Goal: Task Accomplishment & Management: Complete application form

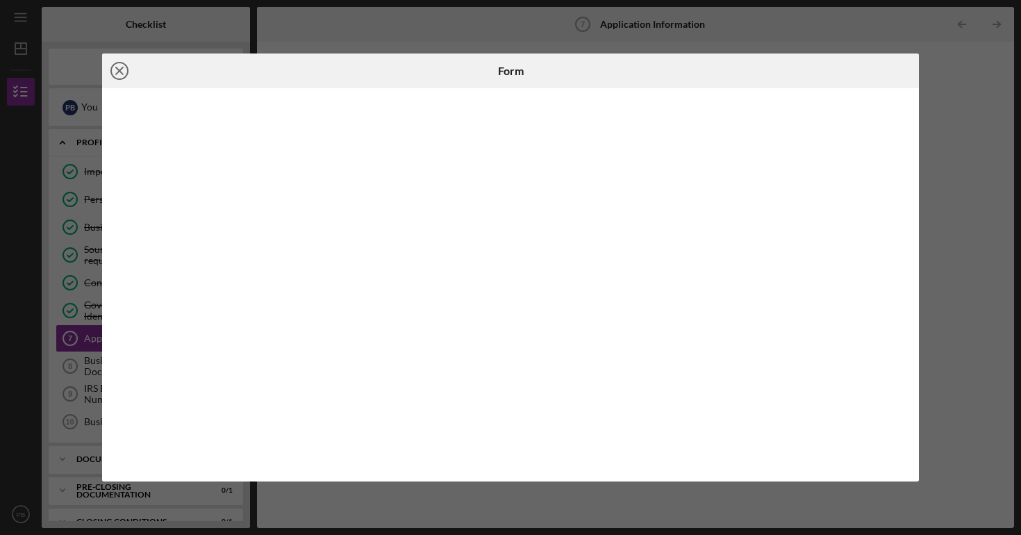
click at [122, 79] on circle at bounding box center [119, 71] width 17 height 17
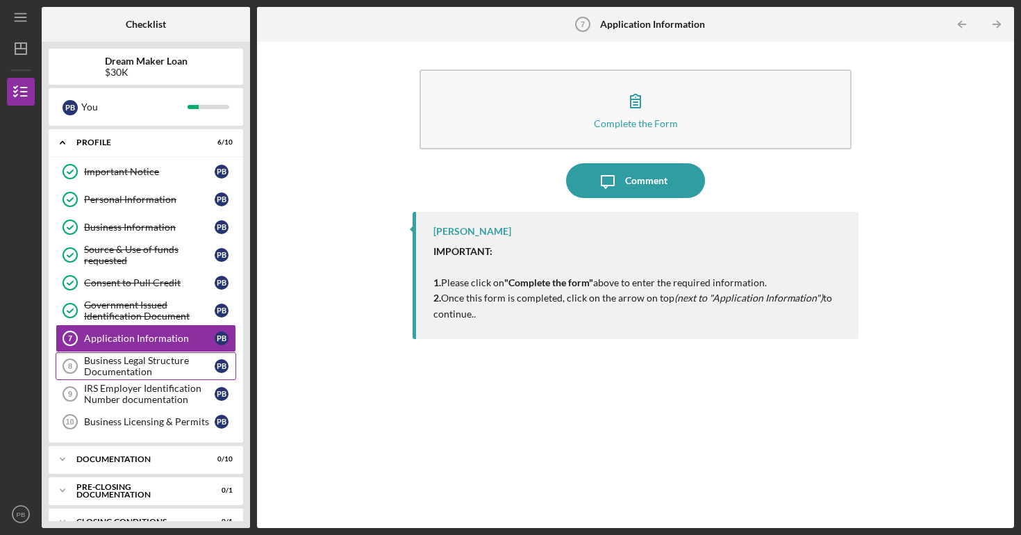
click at [182, 365] on div "Business Legal Structure Documentation" at bounding box center [149, 366] width 131 height 22
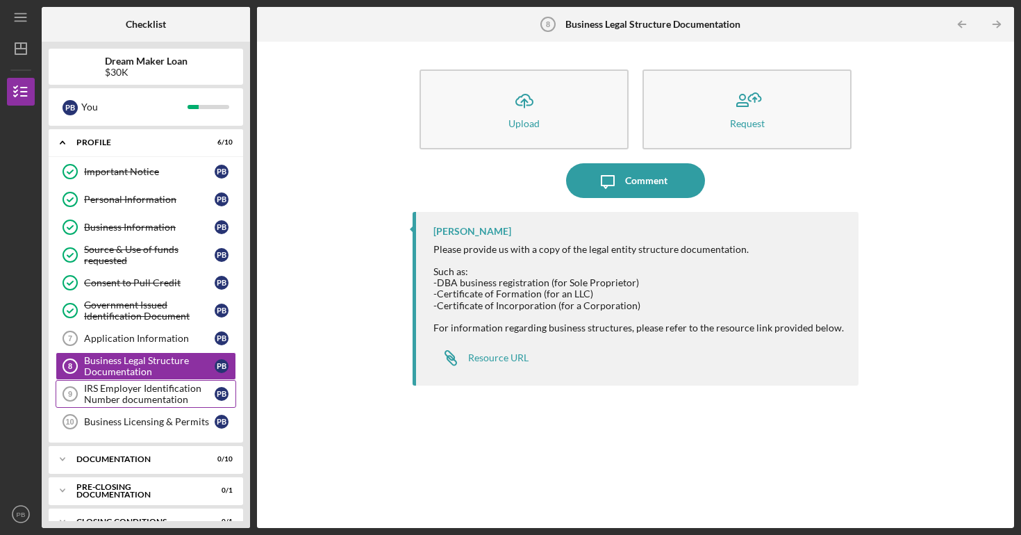
click at [167, 405] on div "IRS Employer Identification Number documentation" at bounding box center [149, 394] width 131 height 22
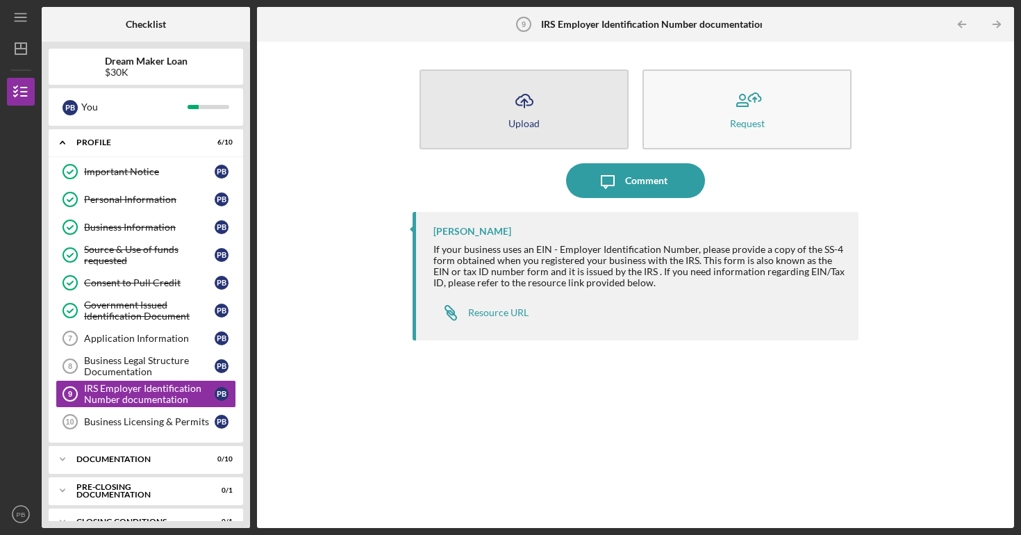
click at [541, 99] on button "Icon/Upload Upload" at bounding box center [524, 109] width 209 height 80
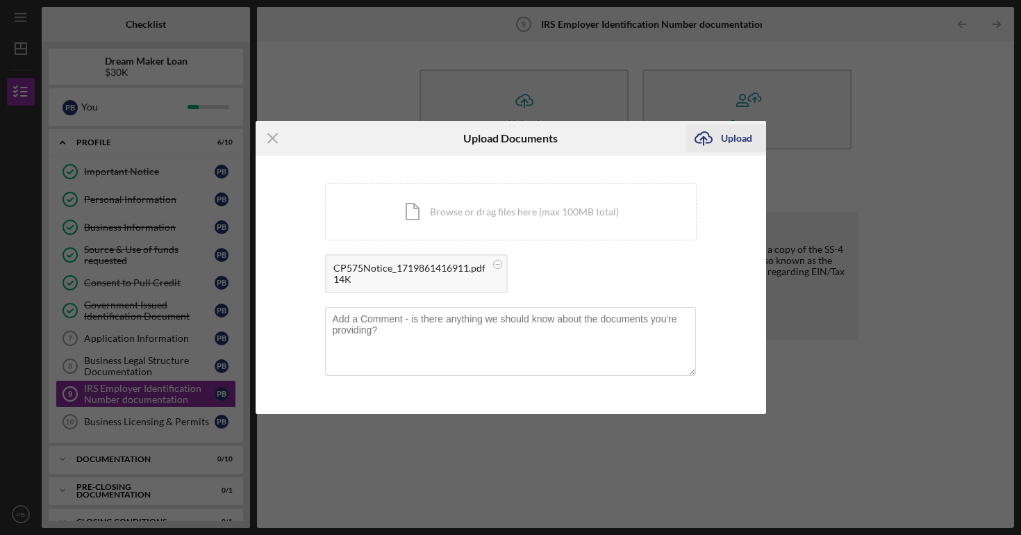
click at [740, 138] on div "Upload" at bounding box center [736, 138] width 31 height 28
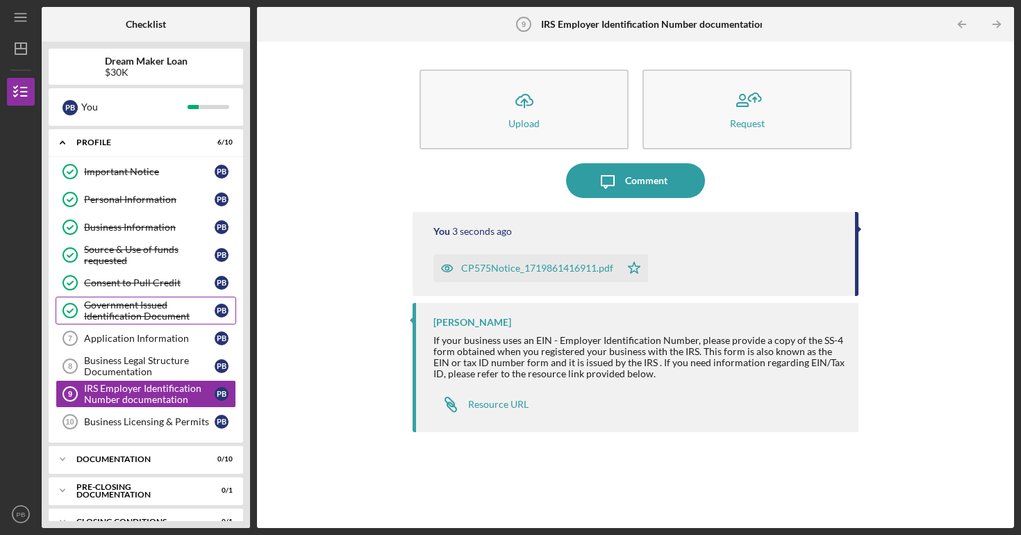
scroll to position [22, 0]
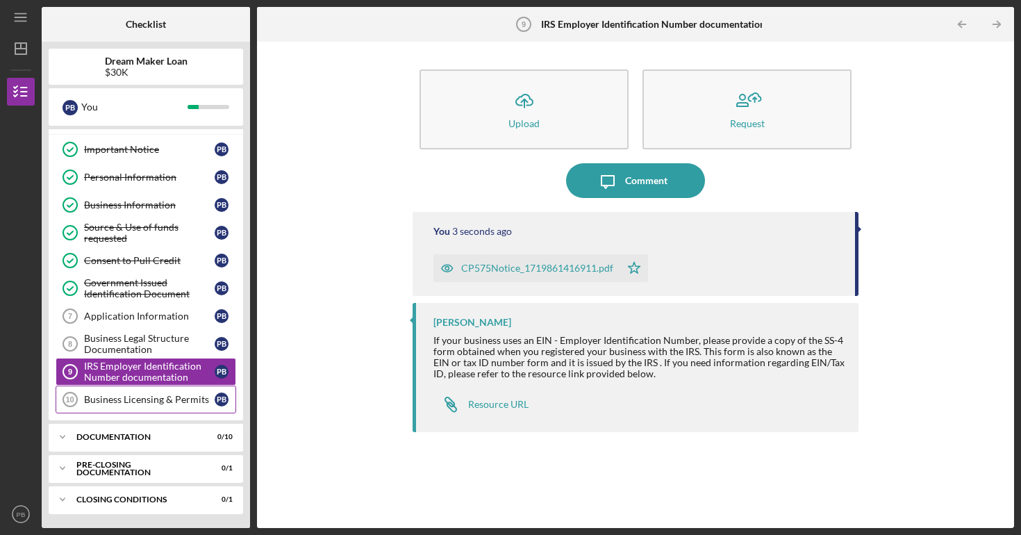
click at [178, 400] on div "Business Licensing & Permits" at bounding box center [149, 399] width 131 height 11
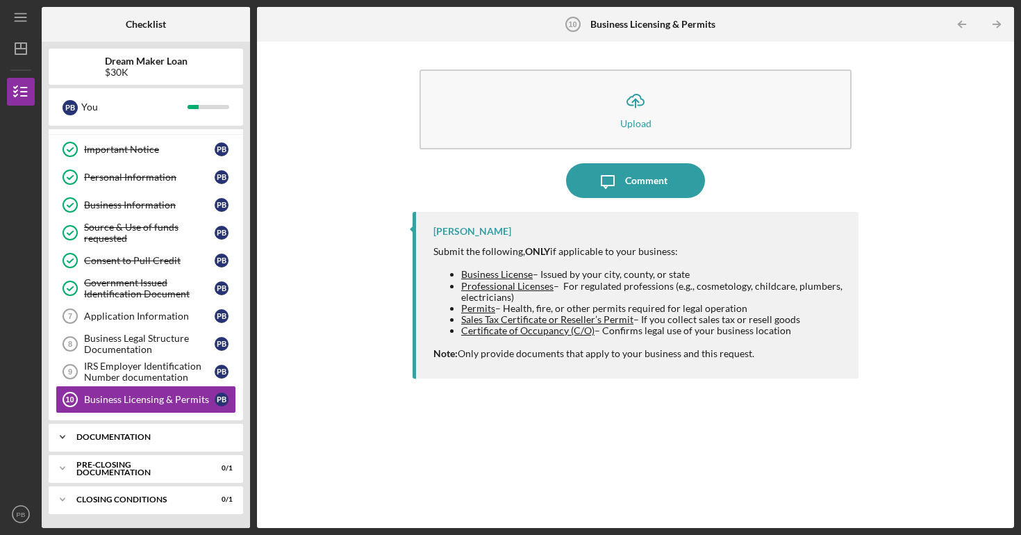
click at [140, 436] on div "Documentation" at bounding box center [150, 437] width 149 height 8
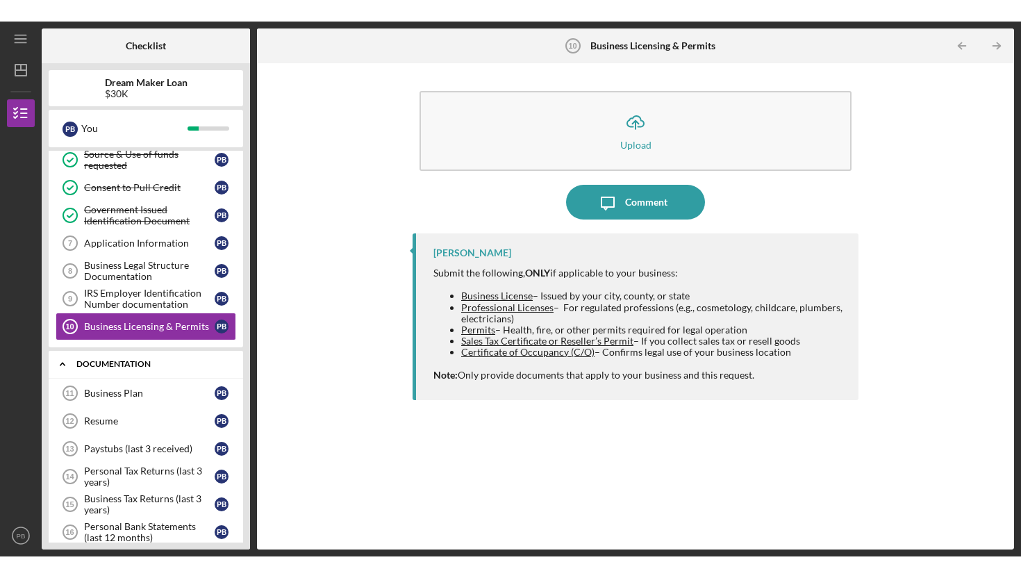
scroll to position [130, 0]
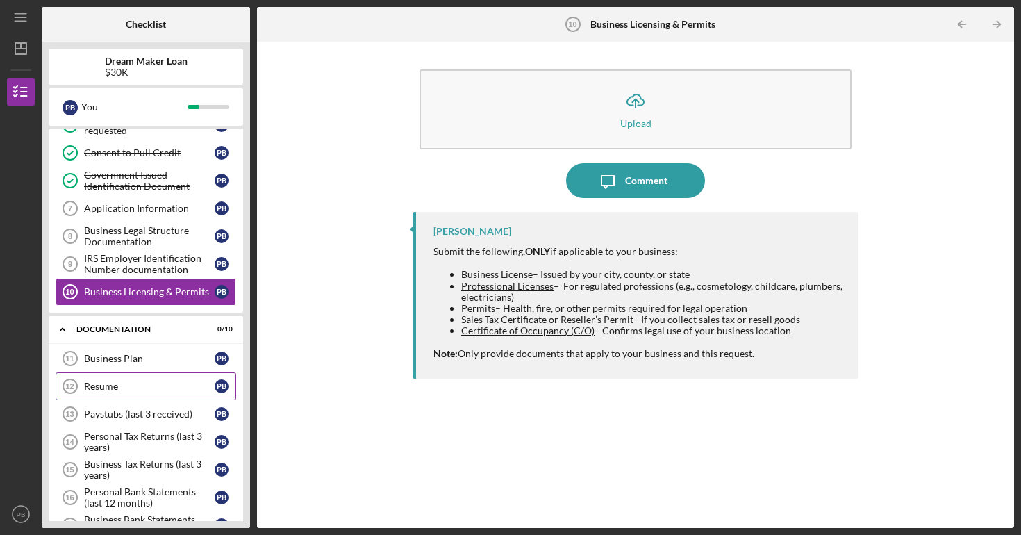
click at [161, 375] on link "Resume 12 Resume P B" at bounding box center [146, 386] width 181 height 28
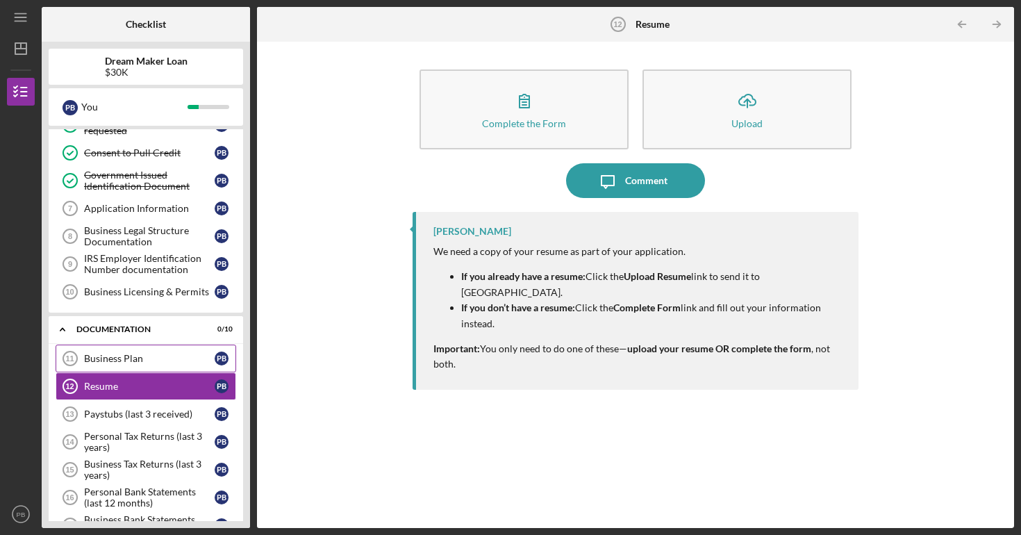
click at [149, 355] on div "Business Plan" at bounding box center [149, 358] width 131 height 11
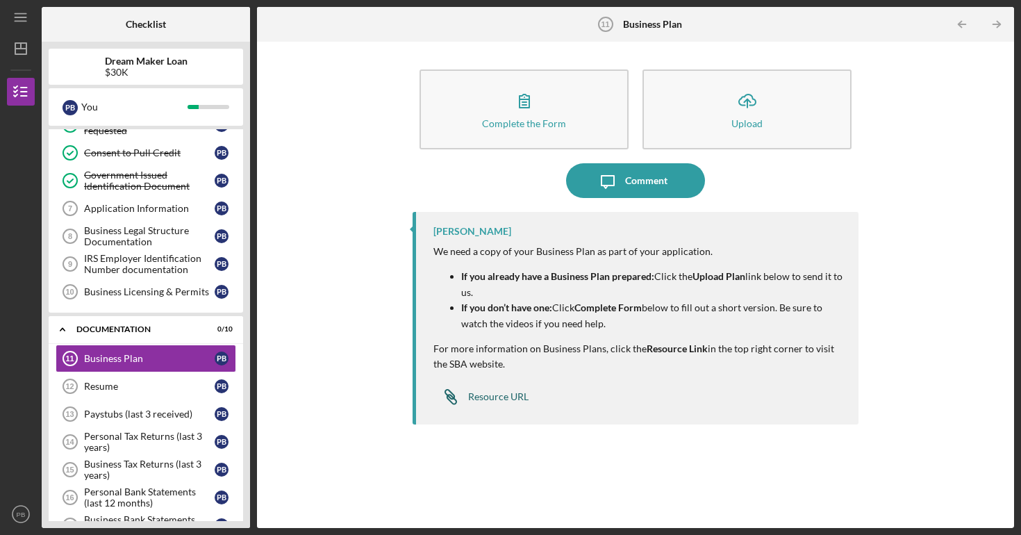
click at [496, 397] on div "Resource URL" at bounding box center [498, 396] width 60 height 11
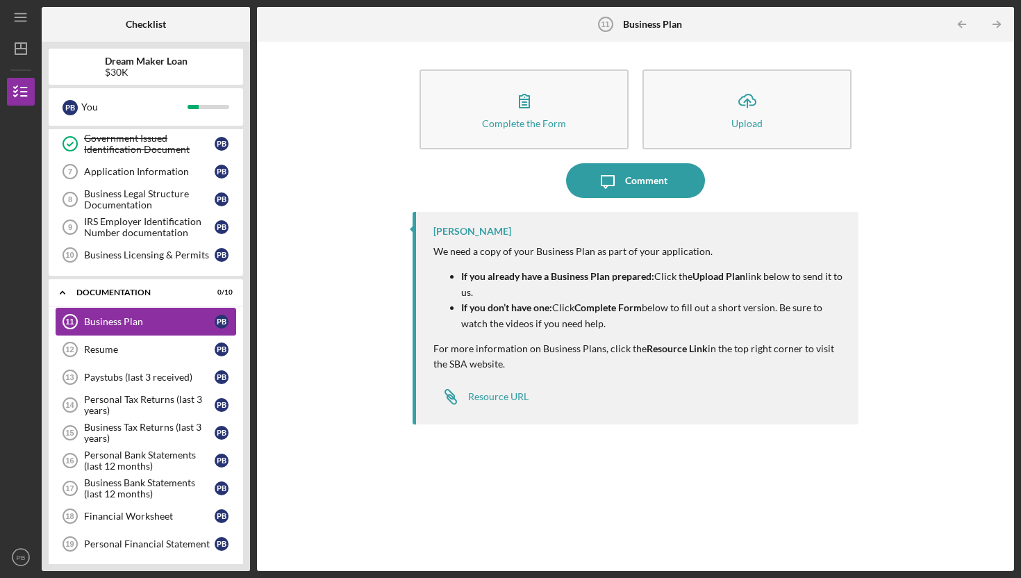
scroll to position [165, 0]
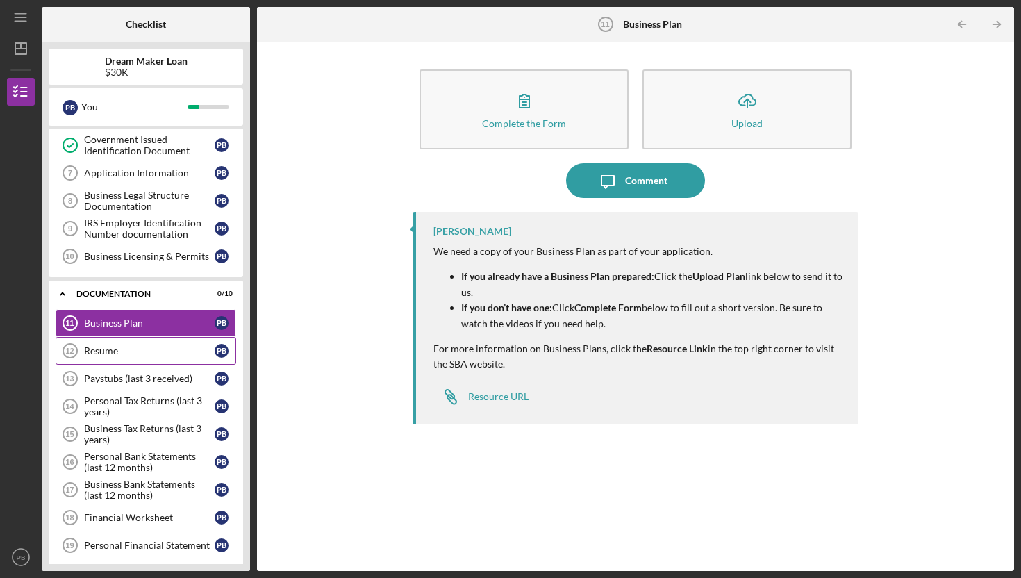
click at [136, 359] on link "Resume 12 Resume P B" at bounding box center [146, 351] width 181 height 28
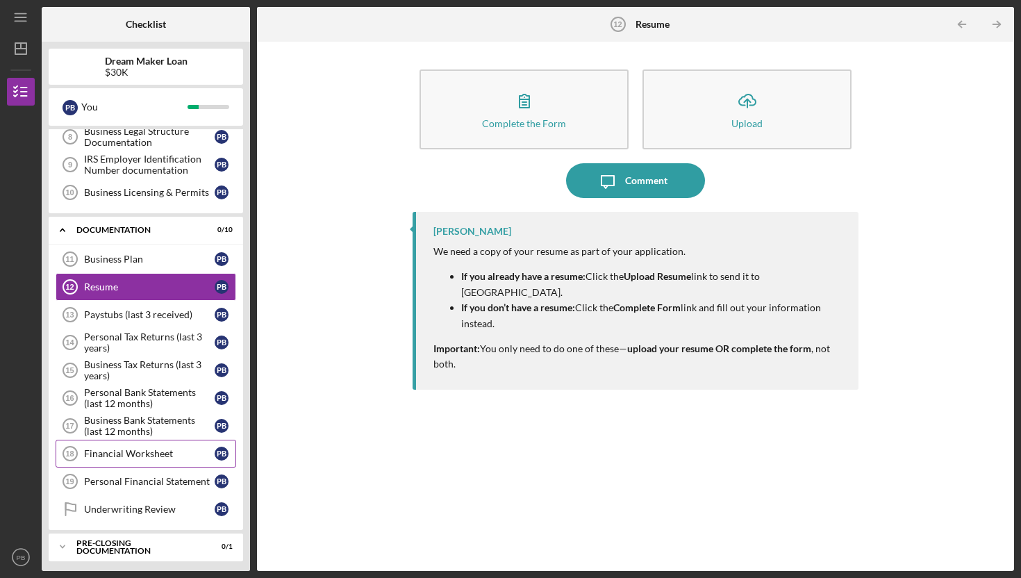
scroll to position [264, 0]
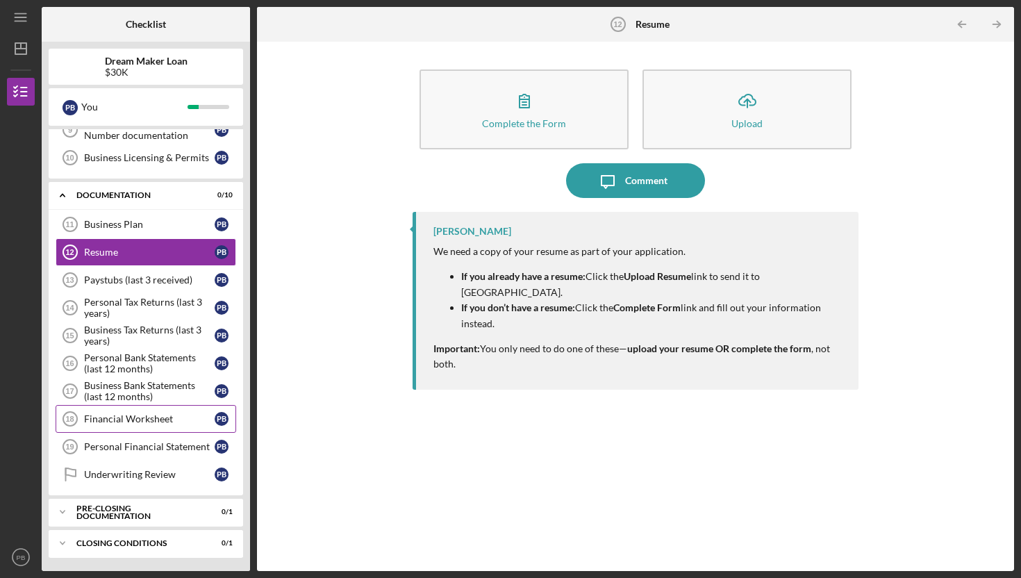
click at [156, 422] on div "Financial Worksheet" at bounding box center [149, 418] width 131 height 11
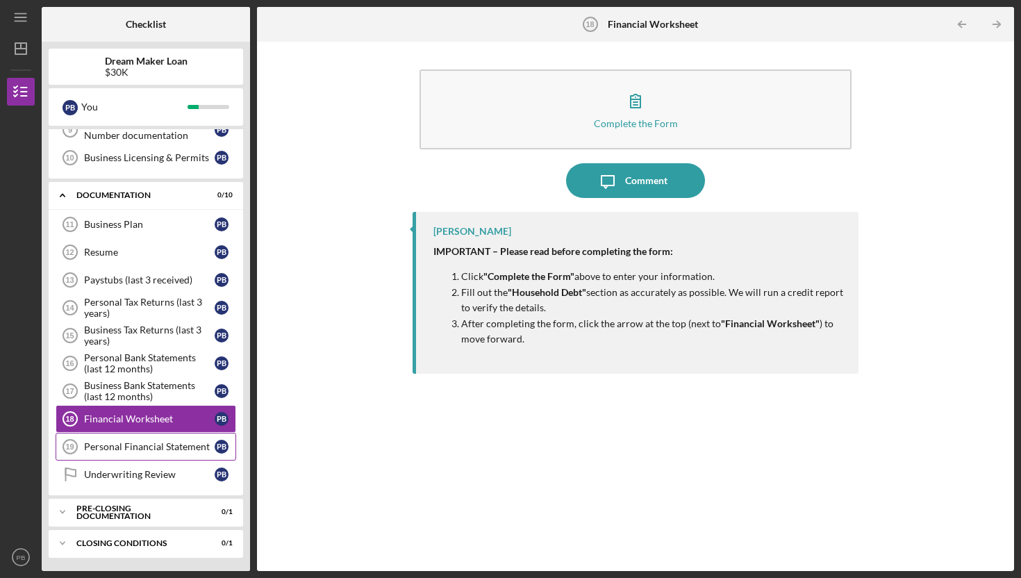
click at [152, 445] on div "Personal Financial Statement" at bounding box center [149, 446] width 131 height 11
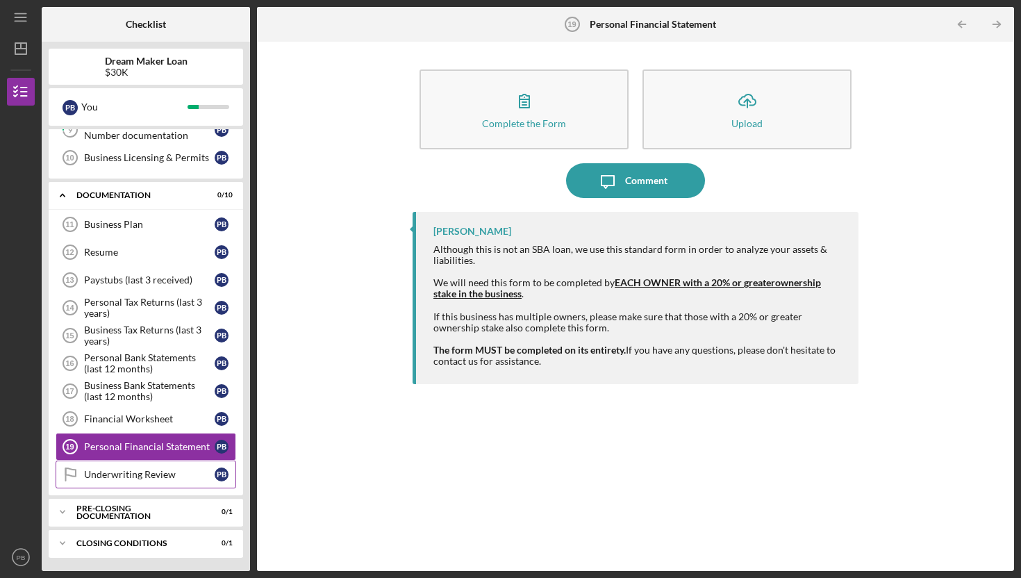
click at [156, 477] on div "Underwriting Review" at bounding box center [149, 474] width 131 height 11
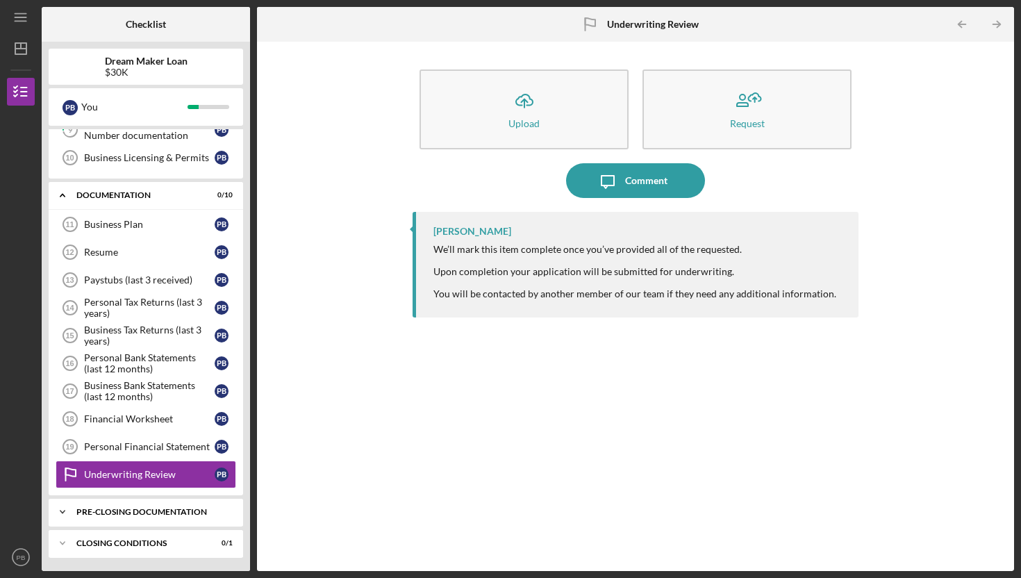
click at [133, 501] on div "Icon/Expander Pre-Closing Documentation 0 / 1" at bounding box center [146, 512] width 195 height 28
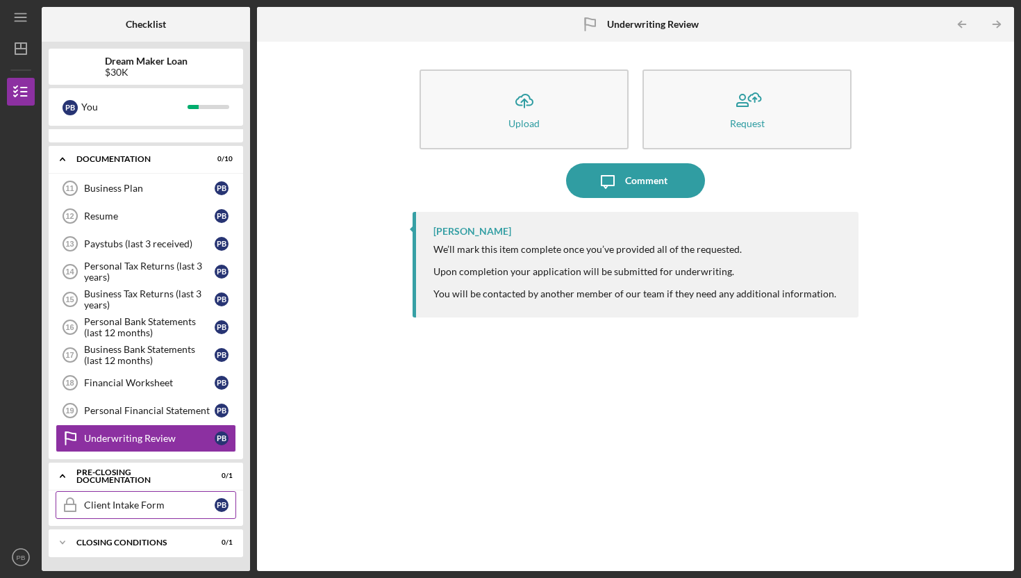
click at [124, 515] on link "Client Intake Form Client Intake Form P B" at bounding box center [146, 505] width 181 height 28
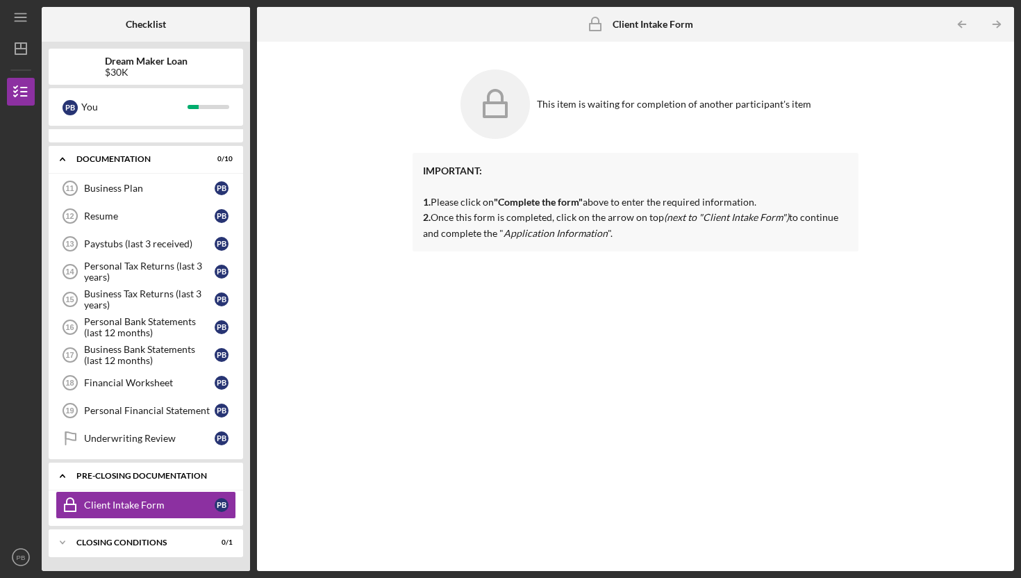
click at [110, 482] on div "Icon/Expander Pre-Closing Documentation 0 / 1" at bounding box center [146, 476] width 195 height 28
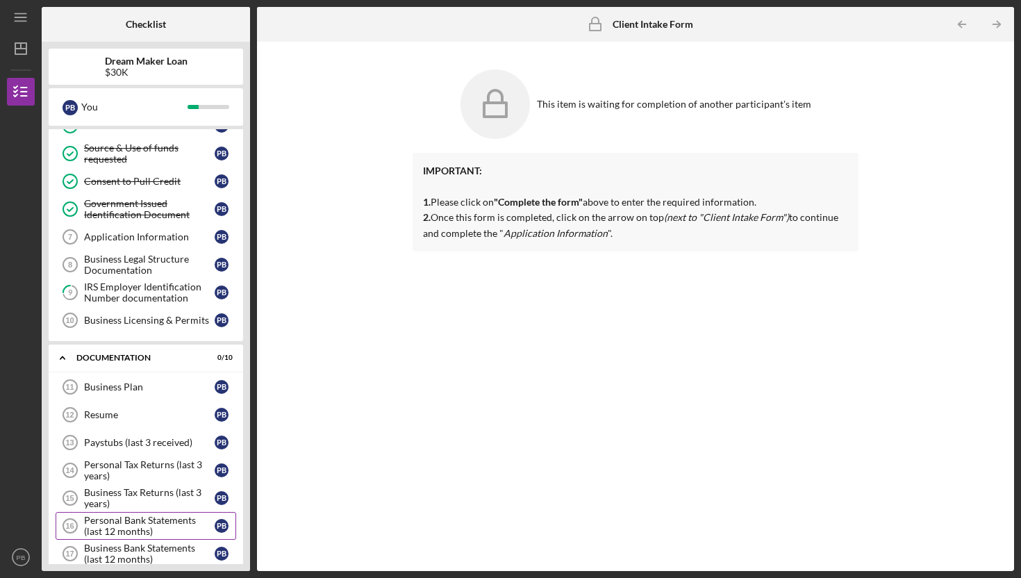
scroll to position [90, 0]
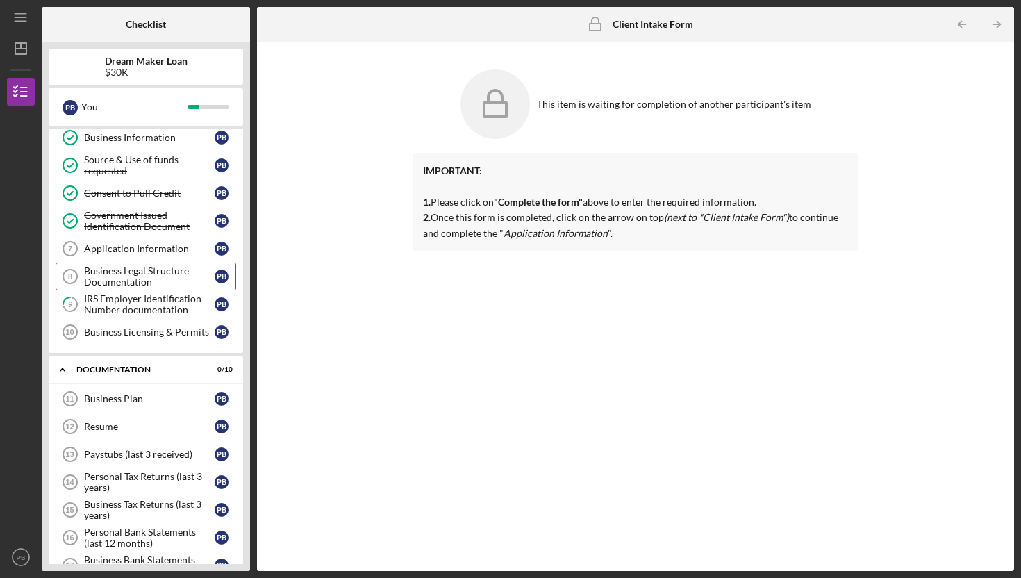
click at [104, 265] on div "Business Legal Structure Documentation" at bounding box center [149, 276] width 131 height 22
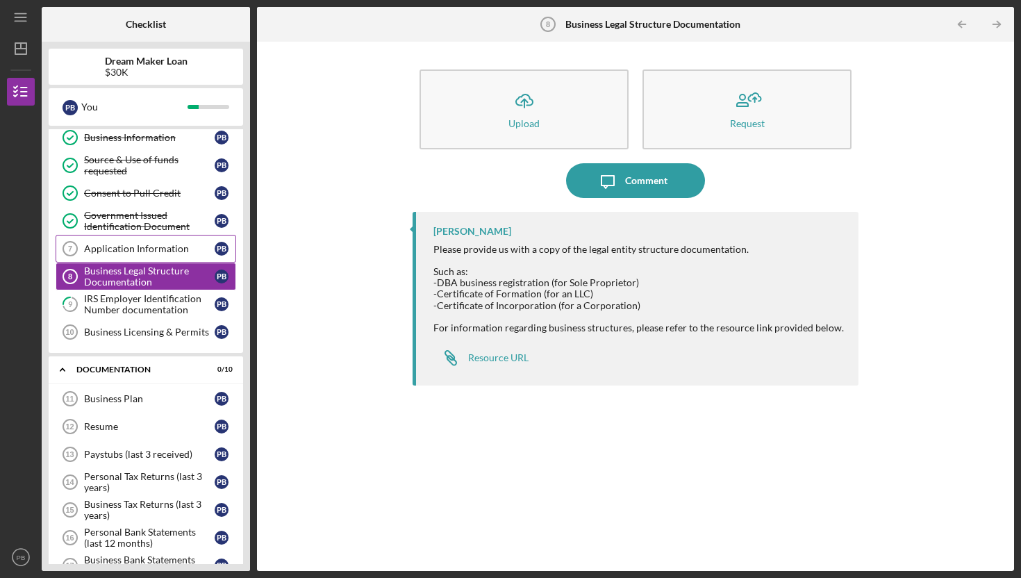
click at [104, 255] on link "Application Information 7 Application Information P B" at bounding box center [146, 249] width 181 height 28
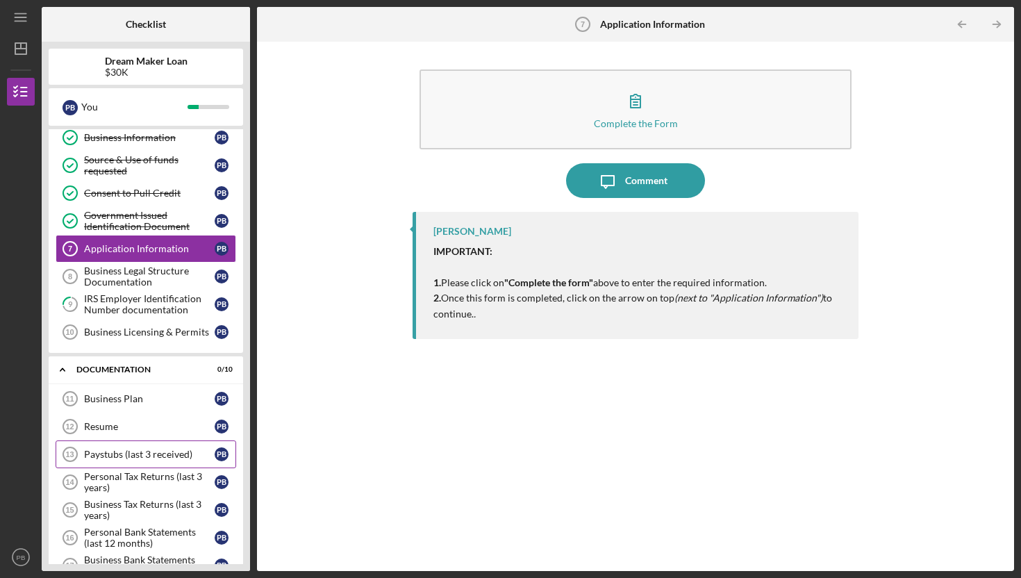
click at [186, 463] on link "Paystubs (last 3 received) 13 Paystubs (last 3 received) P B" at bounding box center [146, 455] width 181 height 28
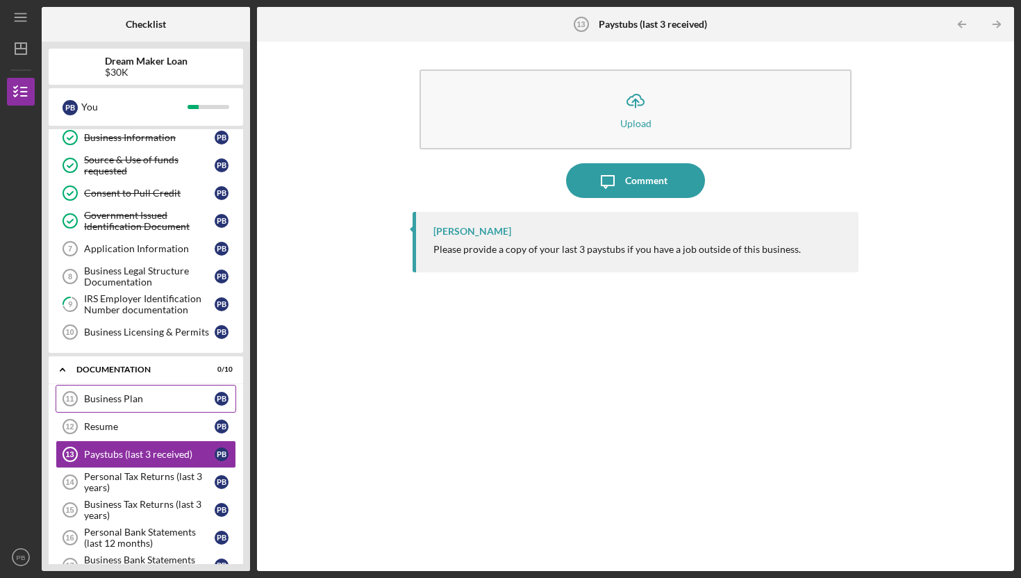
click at [99, 408] on link "Business Plan 11 Business Plan P B" at bounding box center [146, 399] width 181 height 28
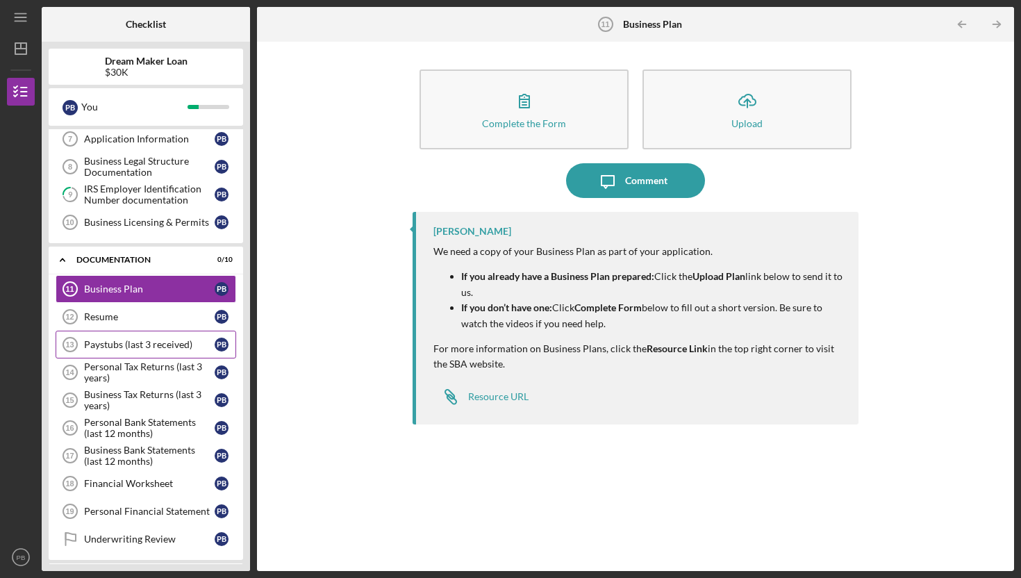
scroll to position [205, 0]
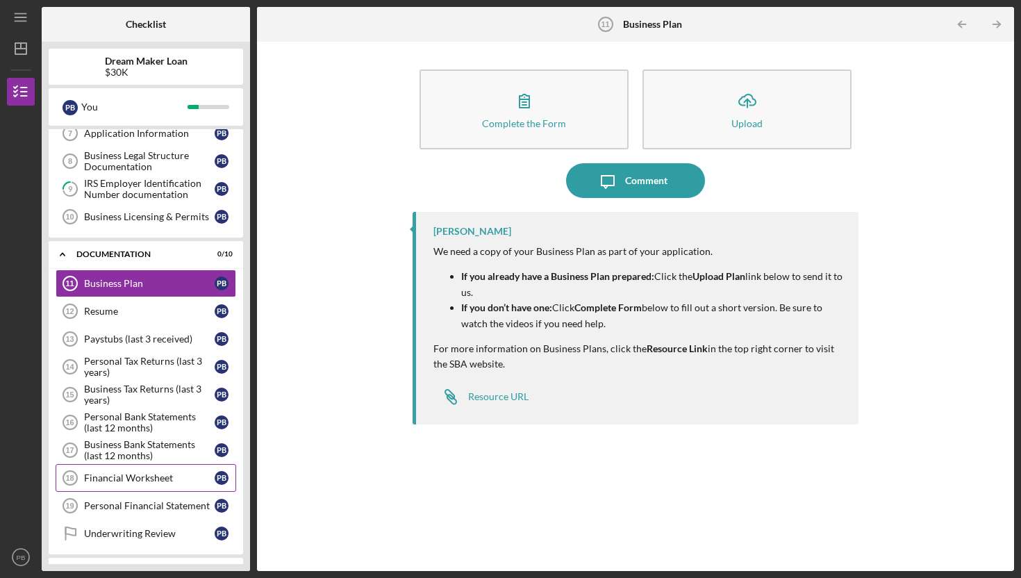
click at [170, 491] on link "Financial Worksheet 18 Financial Worksheet P B" at bounding box center [146, 478] width 181 height 28
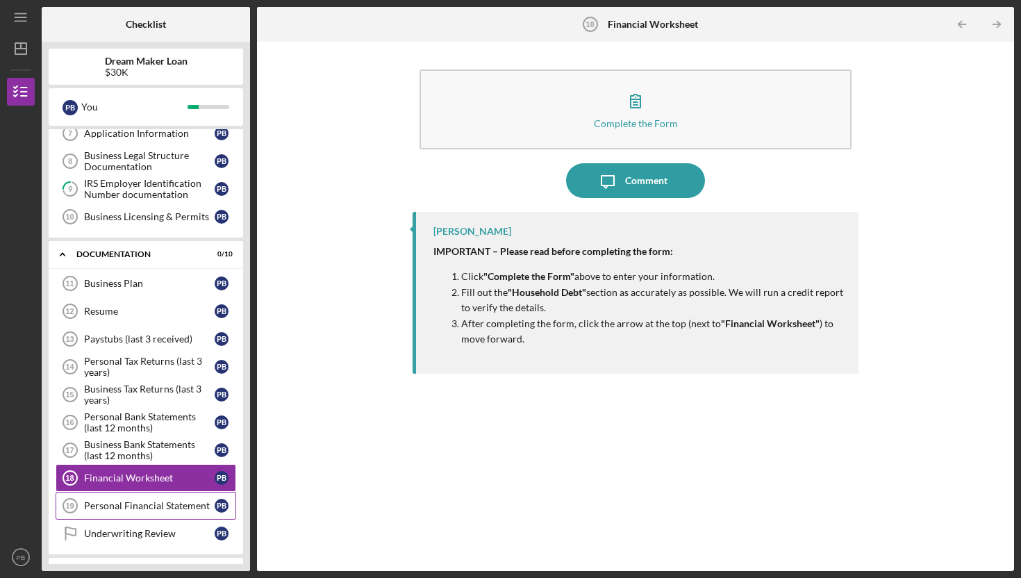
click at [174, 502] on div "Personal Financial Statement" at bounding box center [149, 505] width 131 height 11
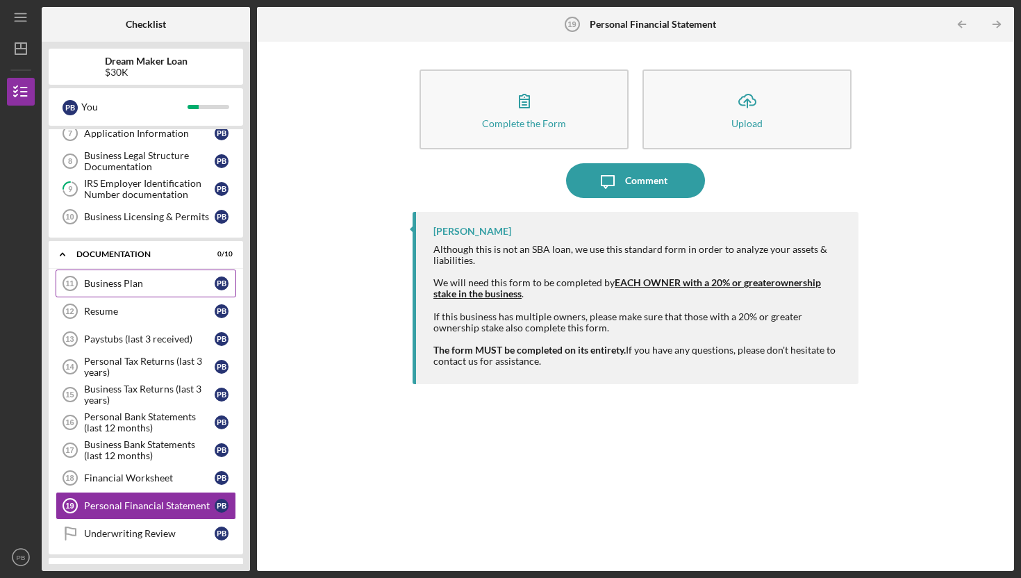
scroll to position [265, 0]
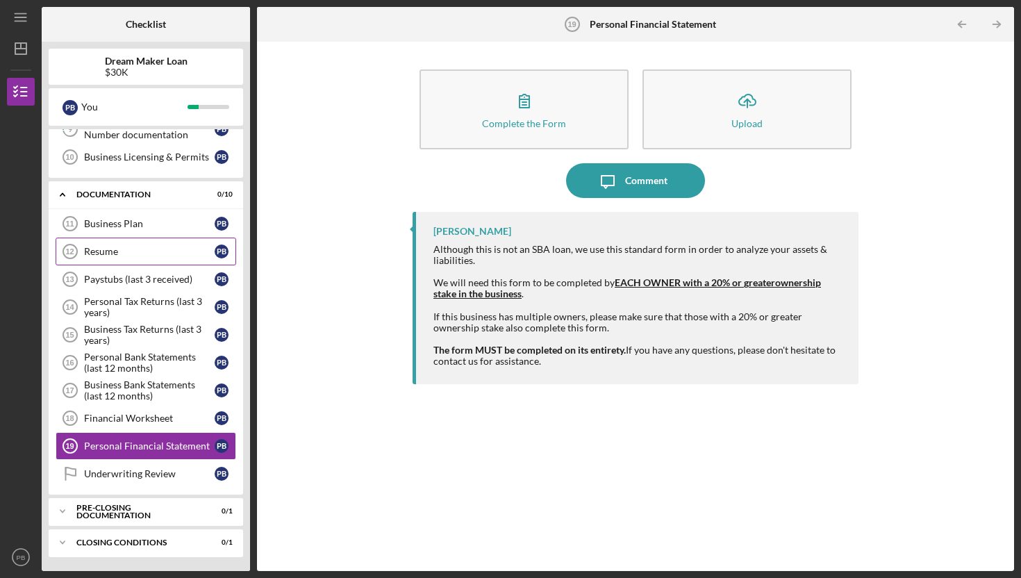
click at [81, 236] on icon "Resume 12" at bounding box center [70, 251] width 35 height 35
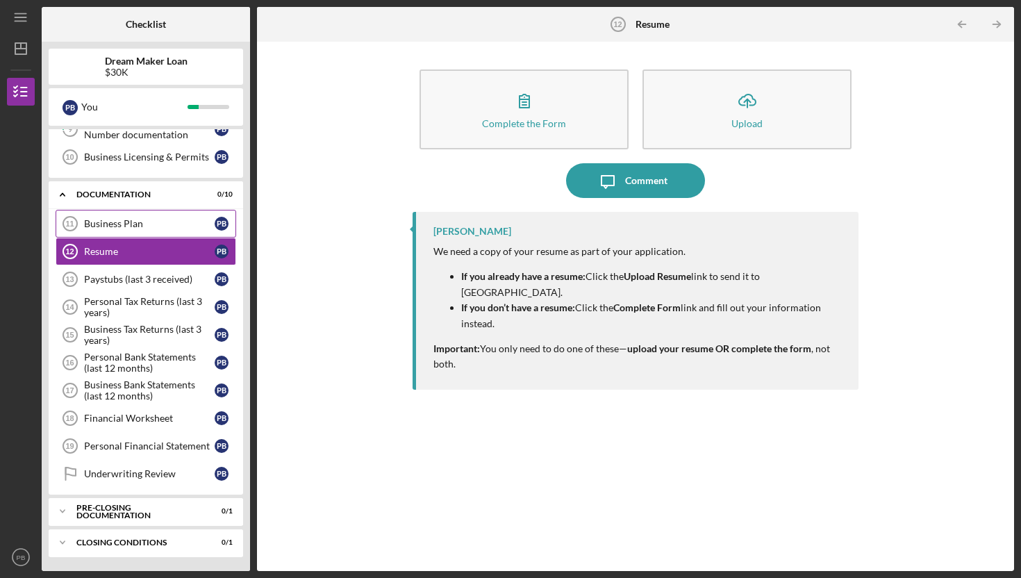
click at [83, 227] on icon "Business Plan 11" at bounding box center [70, 223] width 35 height 35
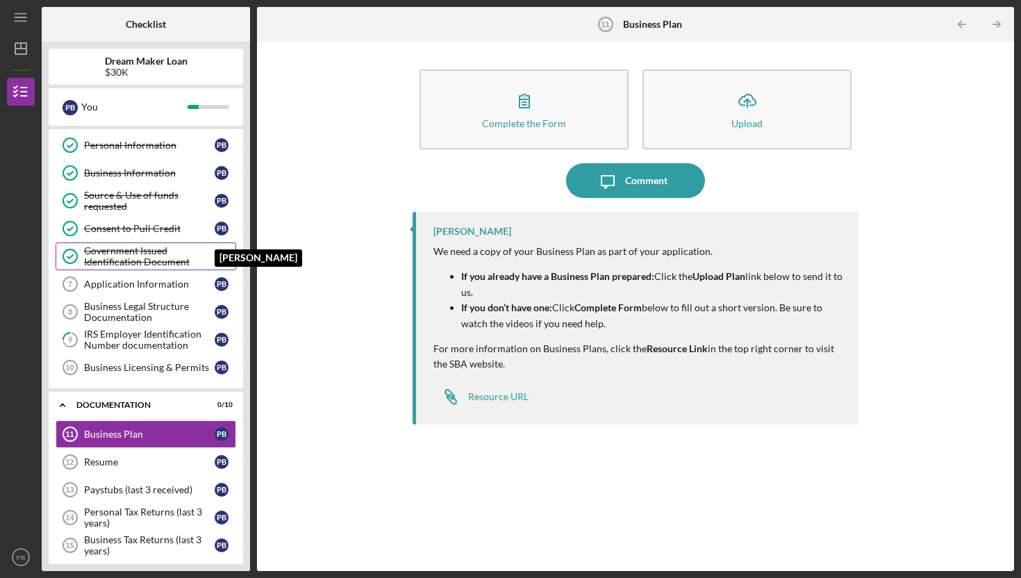
scroll to position [47, 0]
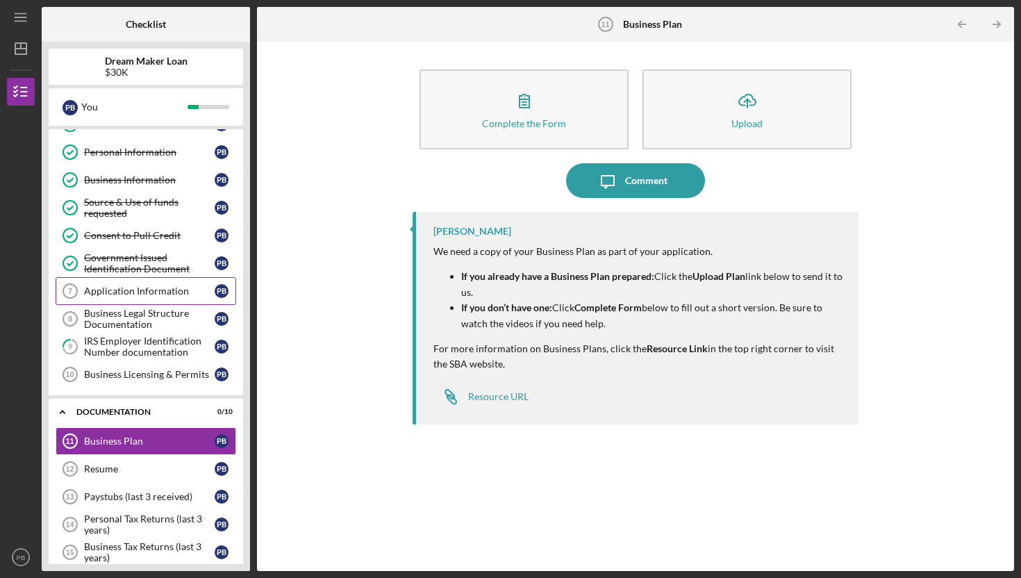
click at [162, 298] on link "Application Information 7 Application Information P B" at bounding box center [146, 291] width 181 height 28
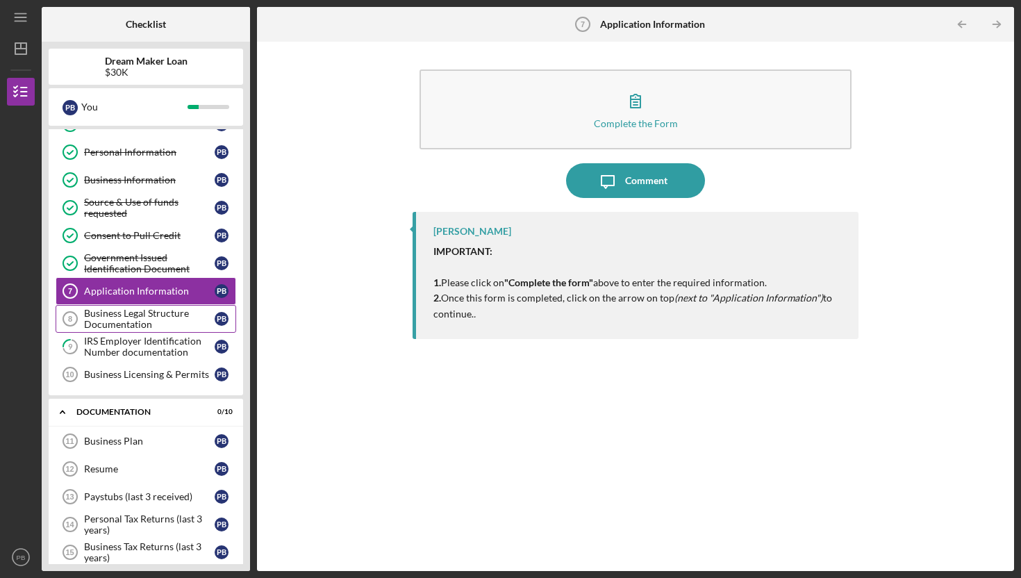
click at [177, 319] on div "Business Legal Structure Documentation" at bounding box center [149, 319] width 131 height 22
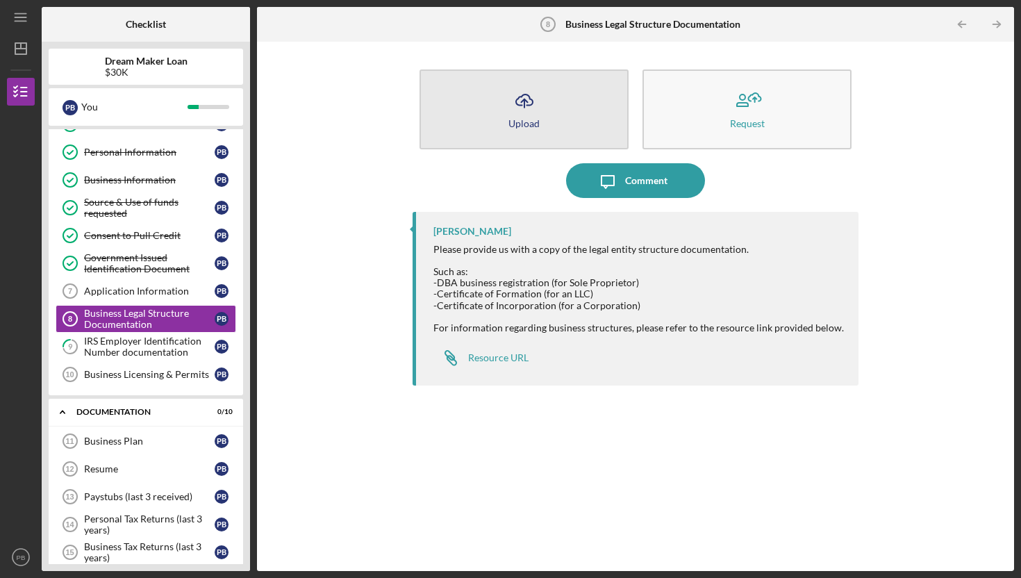
click at [468, 108] on button "Icon/Upload Upload" at bounding box center [524, 109] width 209 height 80
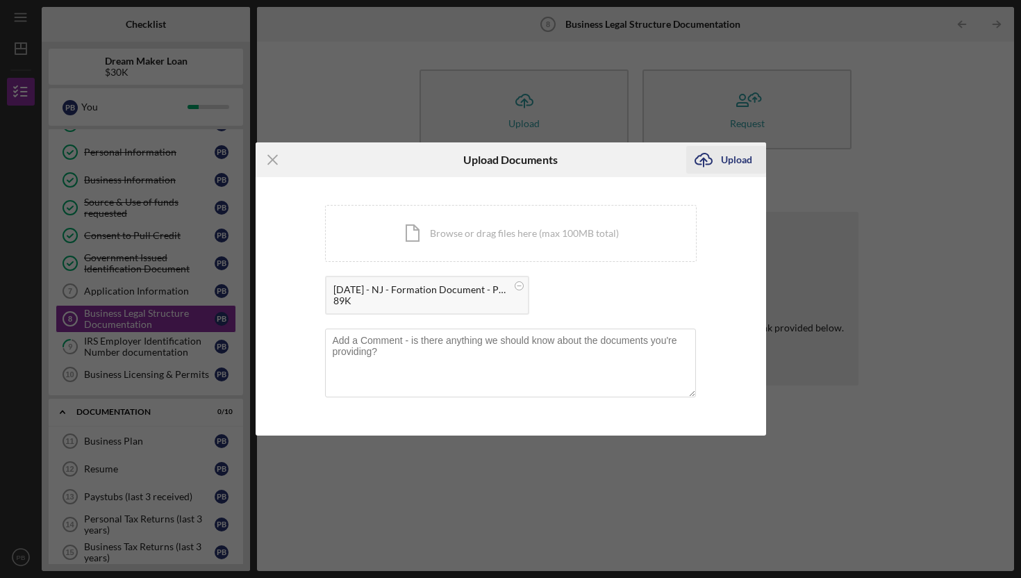
click at [727, 164] on div "Upload" at bounding box center [736, 160] width 31 height 28
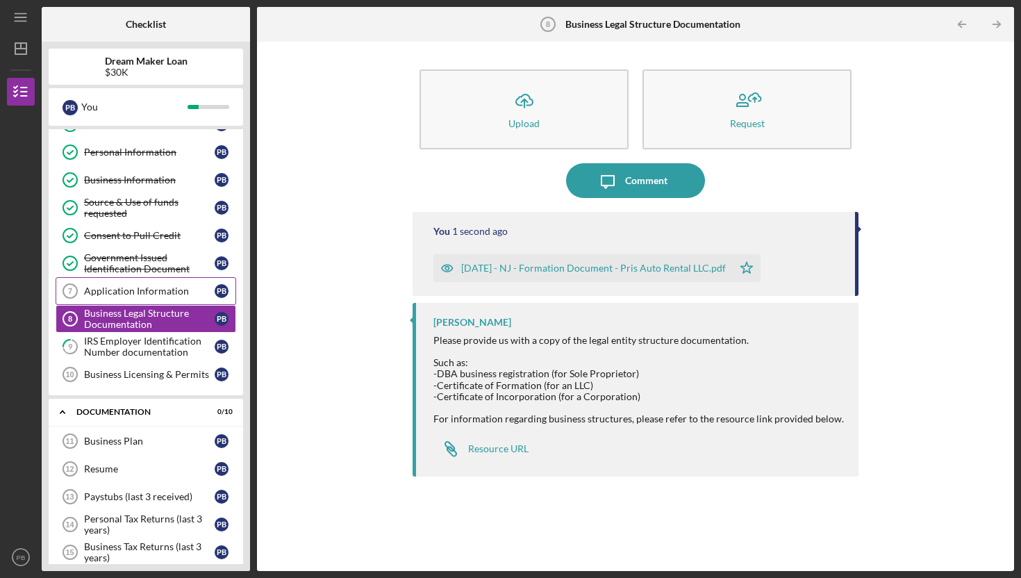
click at [171, 292] on div "Application Information" at bounding box center [149, 291] width 131 height 11
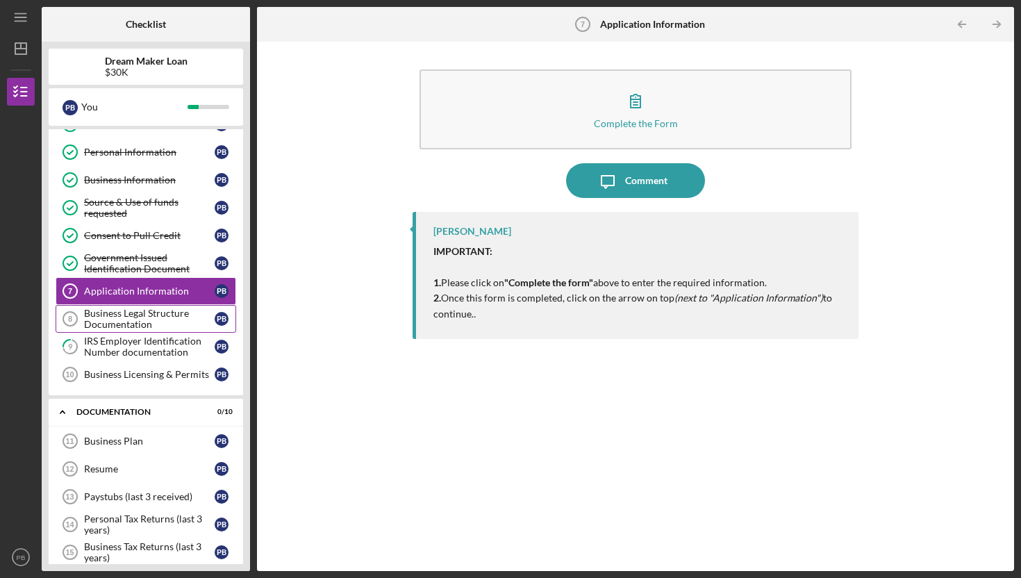
click at [172, 313] on div "Business Legal Structure Documentation" at bounding box center [149, 319] width 131 height 22
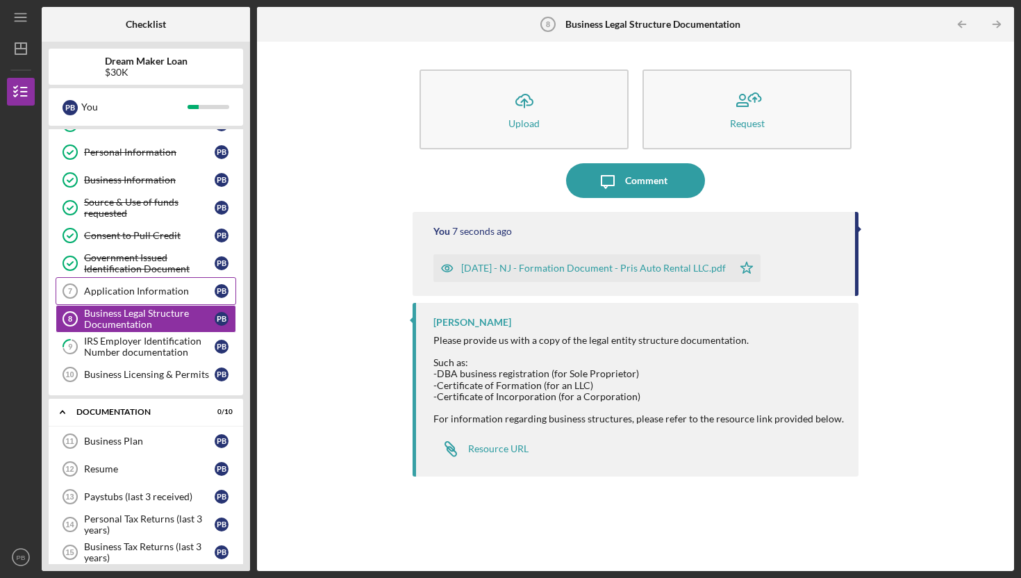
click at [160, 288] on div "Application Information" at bounding box center [149, 291] width 131 height 11
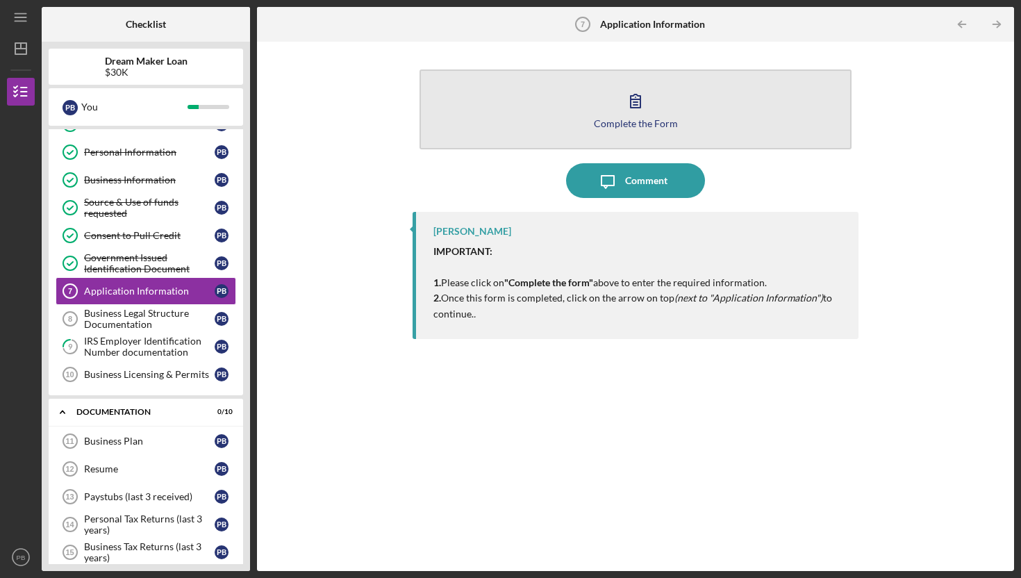
click at [616, 90] on button "Complete the Form Form" at bounding box center [636, 109] width 432 height 80
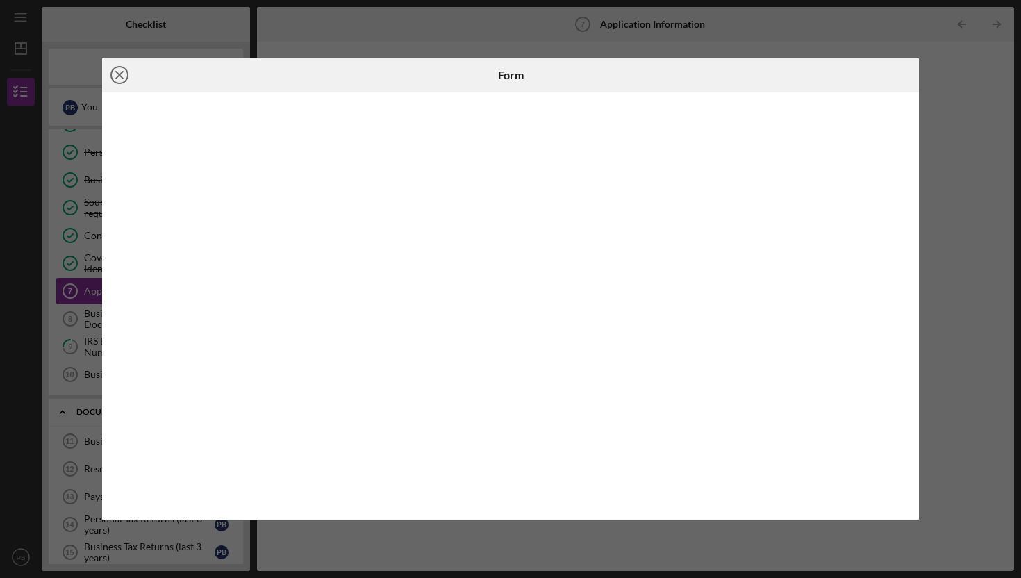
click at [113, 76] on icon "Icon/Close" at bounding box center [119, 75] width 35 height 35
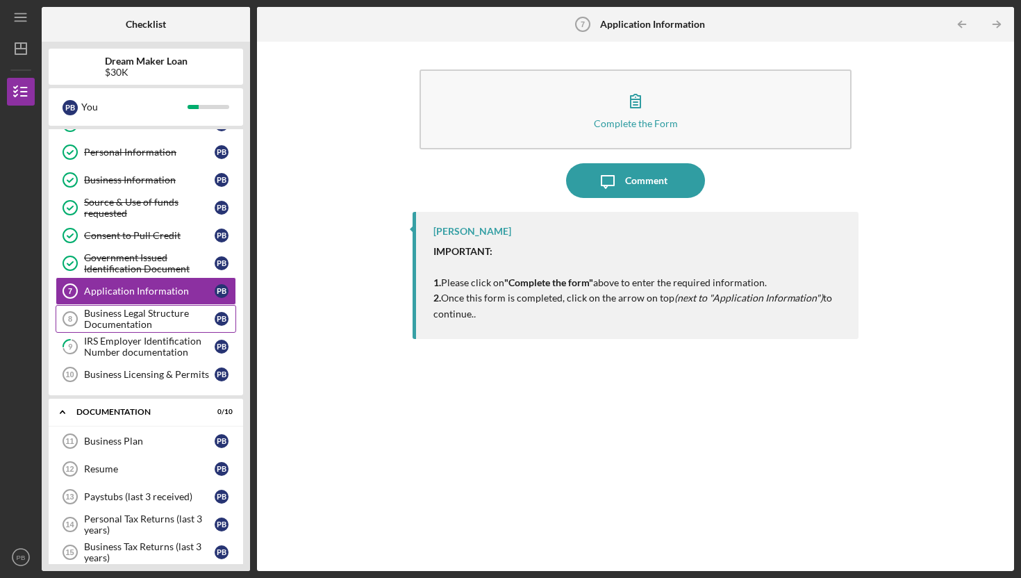
click at [142, 323] on div "Business Legal Structure Documentation" at bounding box center [149, 319] width 131 height 22
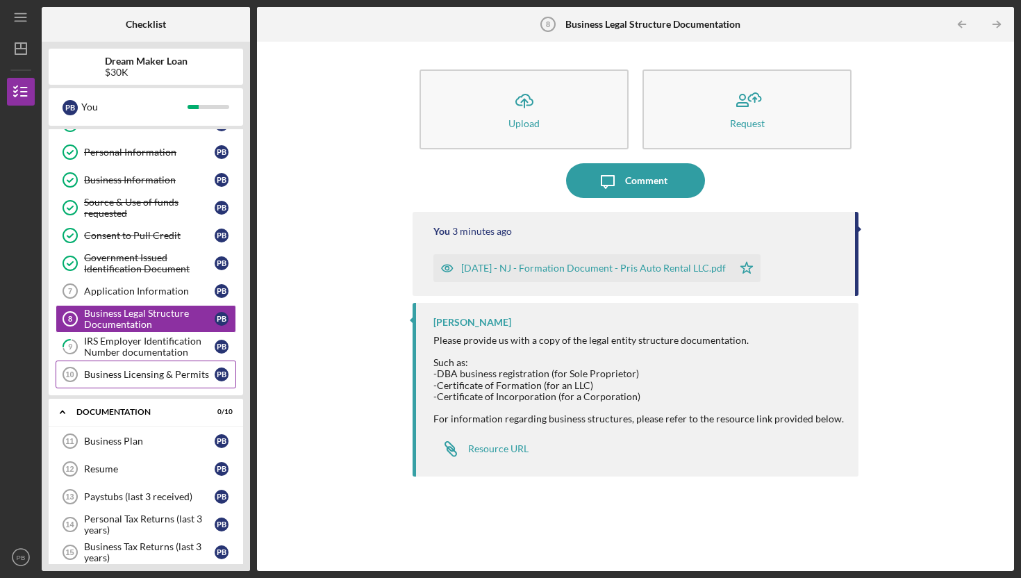
click at [158, 375] on div "Business Licensing & Permits" at bounding box center [149, 374] width 131 height 11
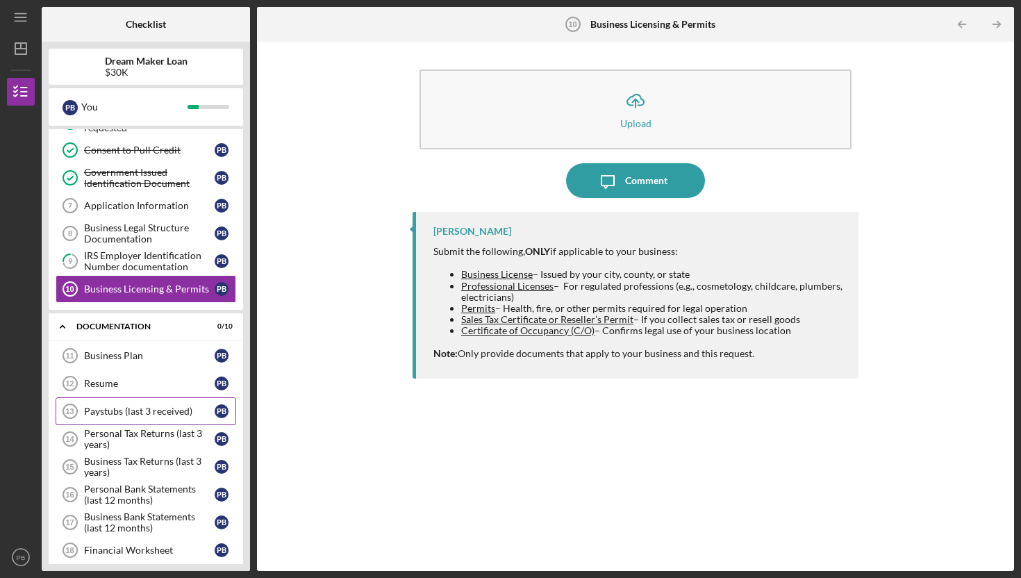
scroll to position [265, 0]
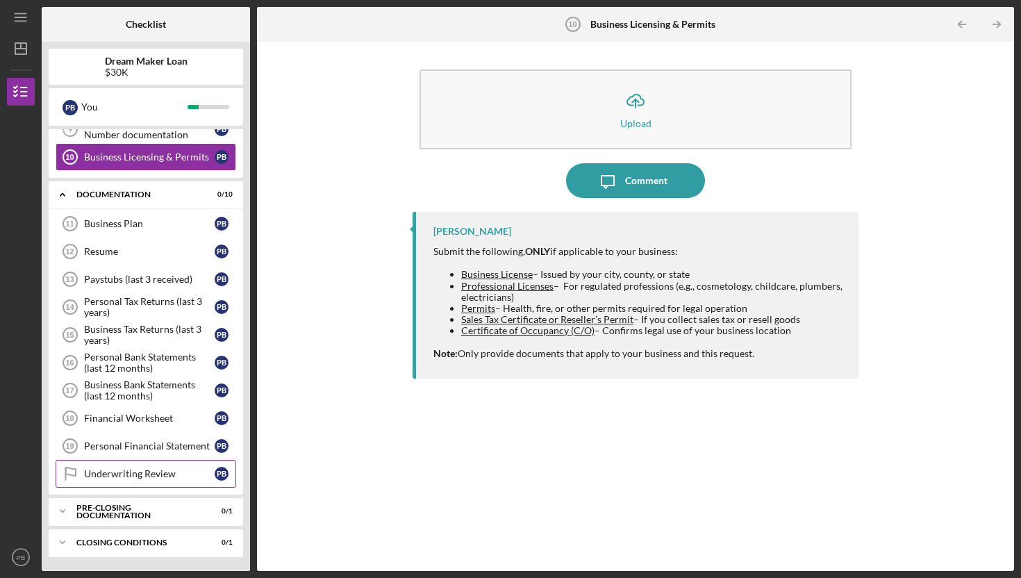
click at [180, 461] on link "Underwriting Review Underwriting Review P B" at bounding box center [146, 474] width 181 height 28
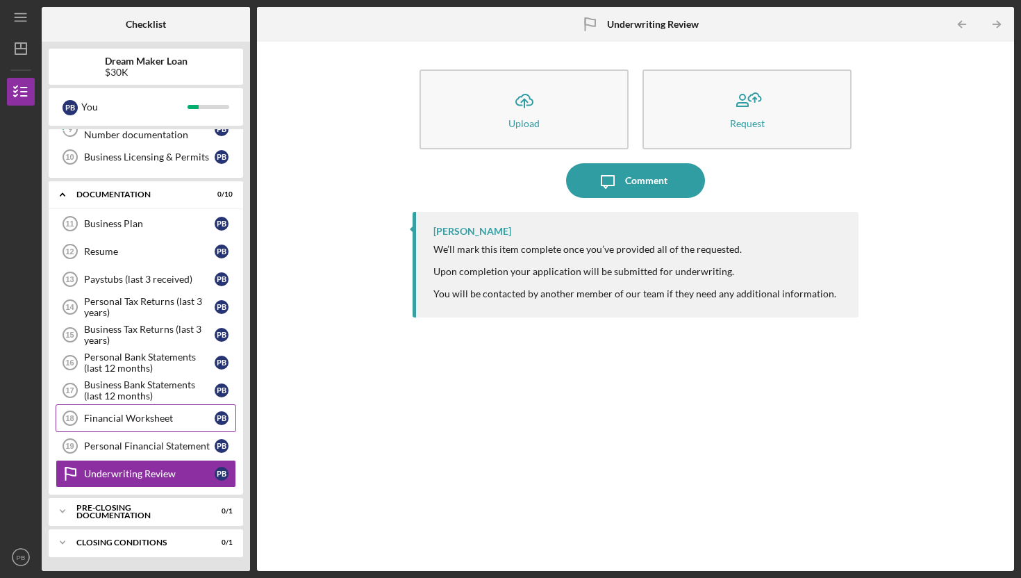
click at [172, 421] on div "Financial Worksheet" at bounding box center [149, 418] width 131 height 11
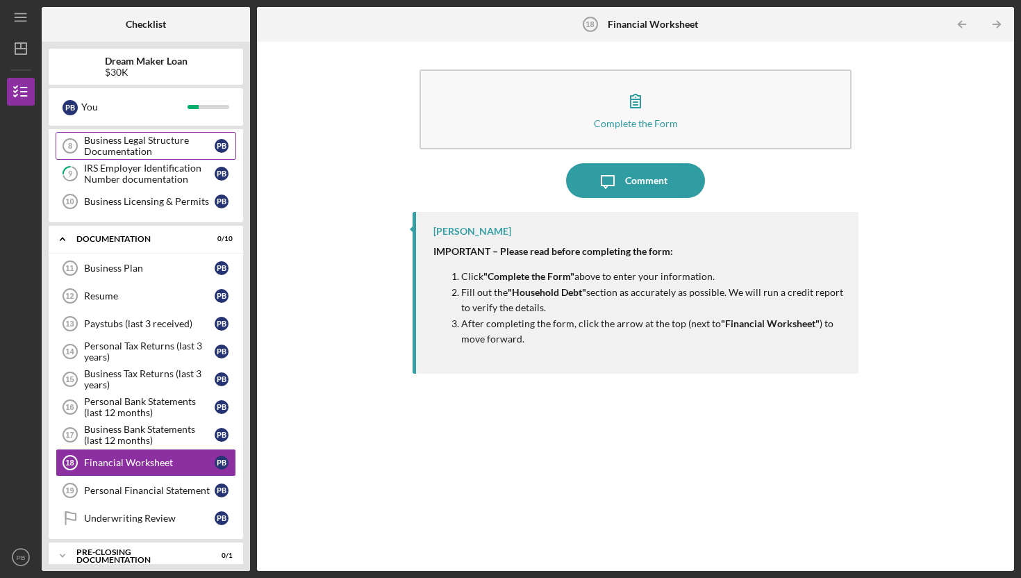
scroll to position [265, 0]
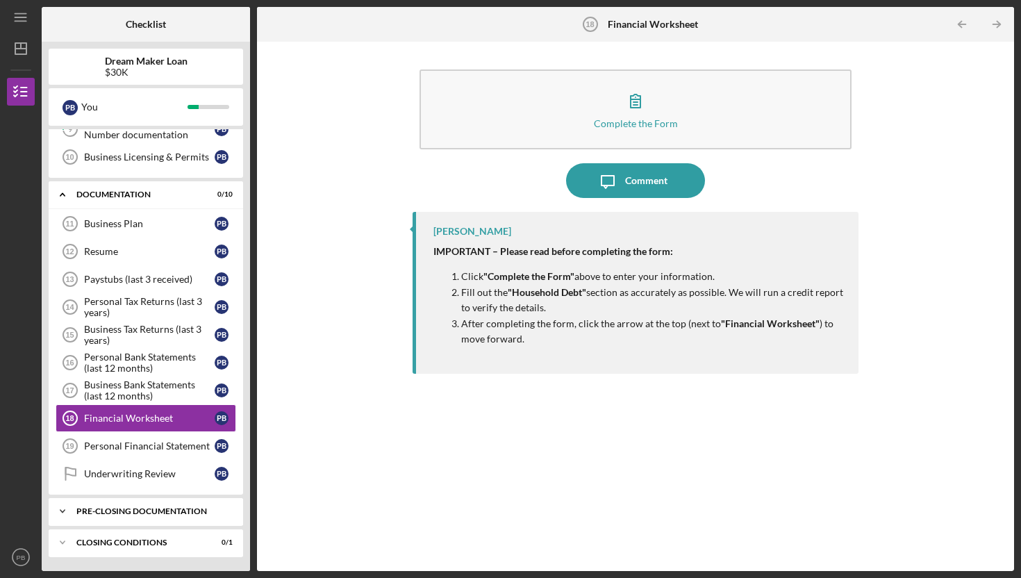
click at [156, 501] on div "Icon/Expander Pre-Closing Documentation 0 / 1" at bounding box center [146, 512] width 195 height 28
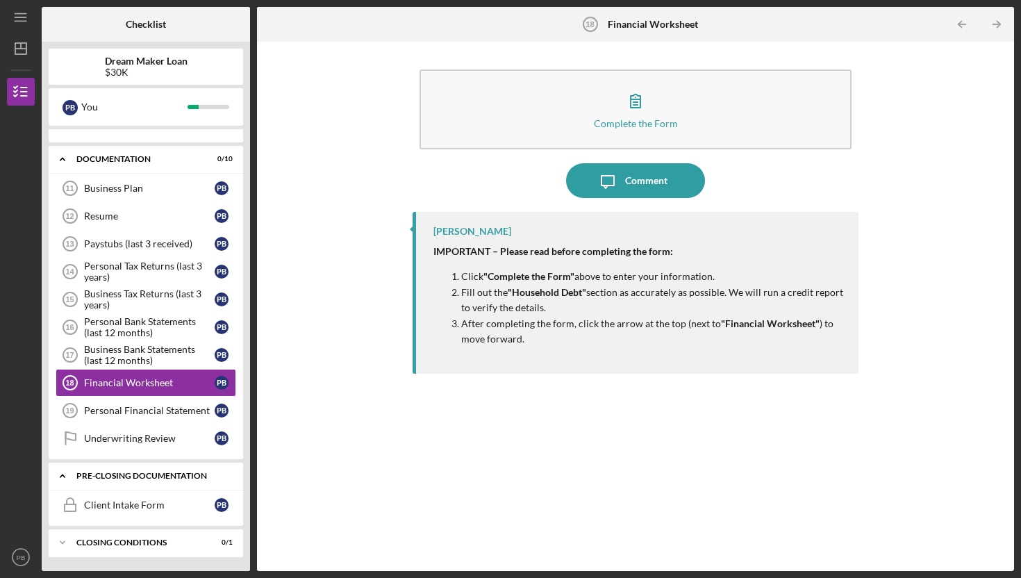
click at [156, 501] on div "Client Intake Form" at bounding box center [149, 505] width 131 height 11
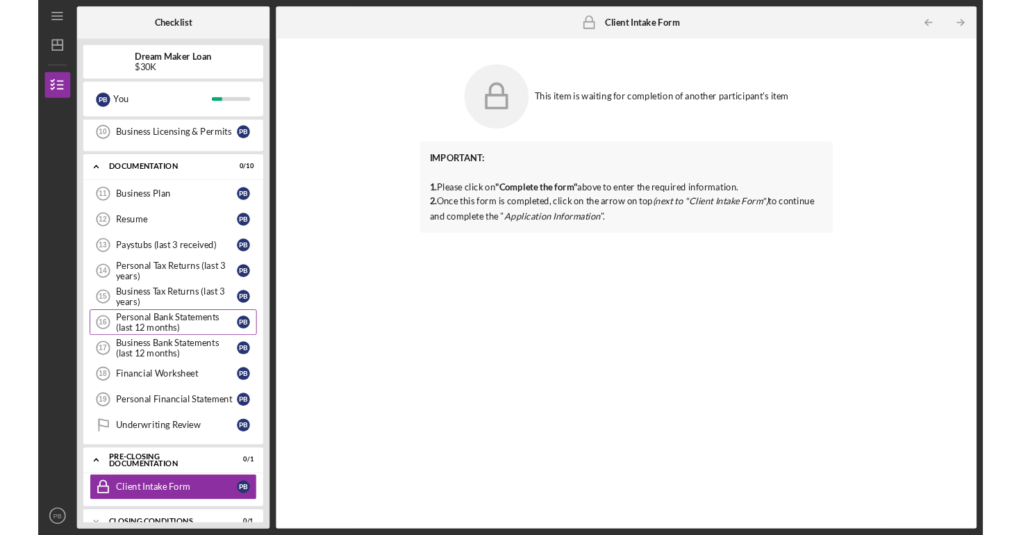
scroll to position [300, 0]
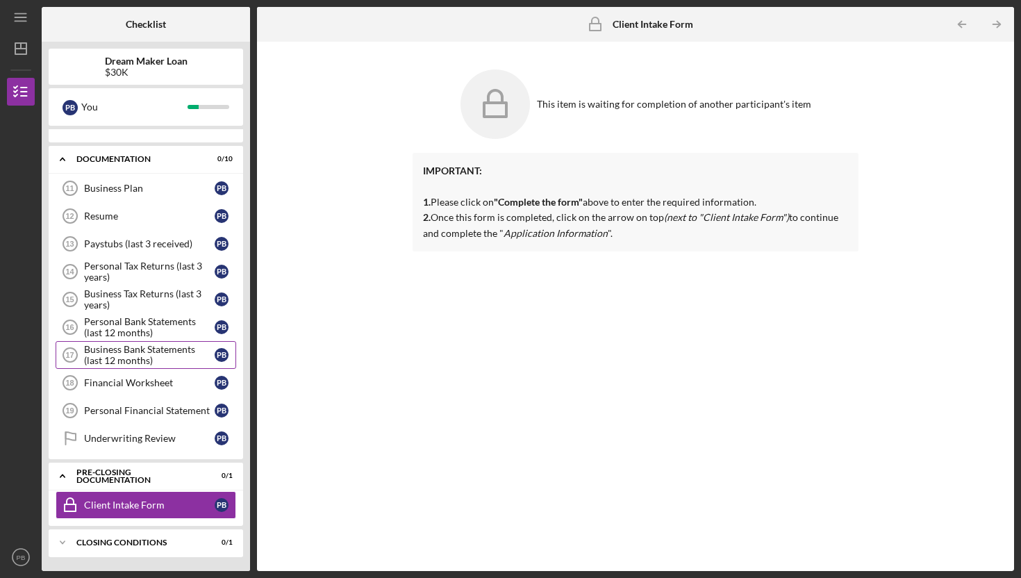
click at [151, 368] on link "Business Bank Statements (last 12 months) 17 Business Bank Statements (last 12 …" at bounding box center [146, 355] width 181 height 28
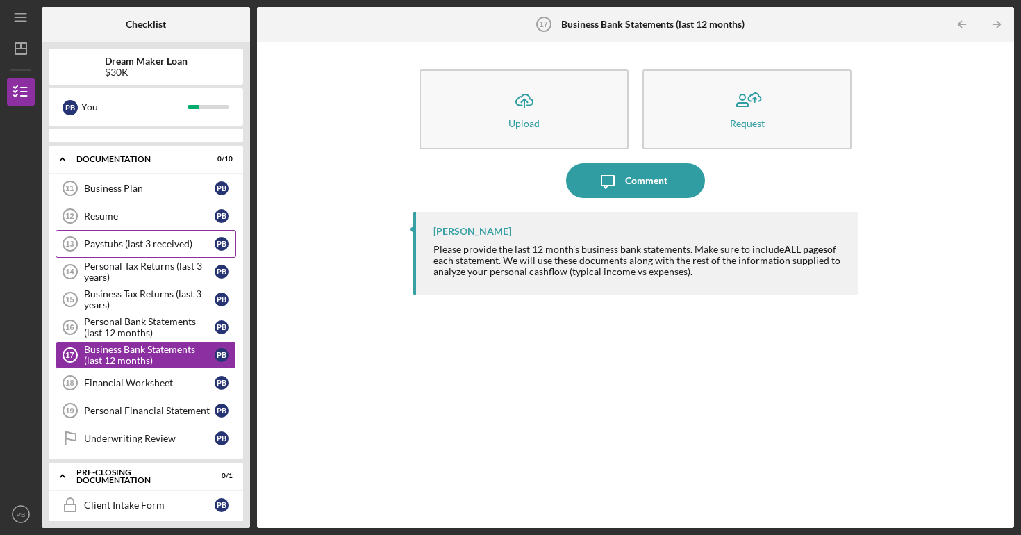
click at [104, 239] on div "Paystubs (last 3 received)" at bounding box center [149, 243] width 131 height 11
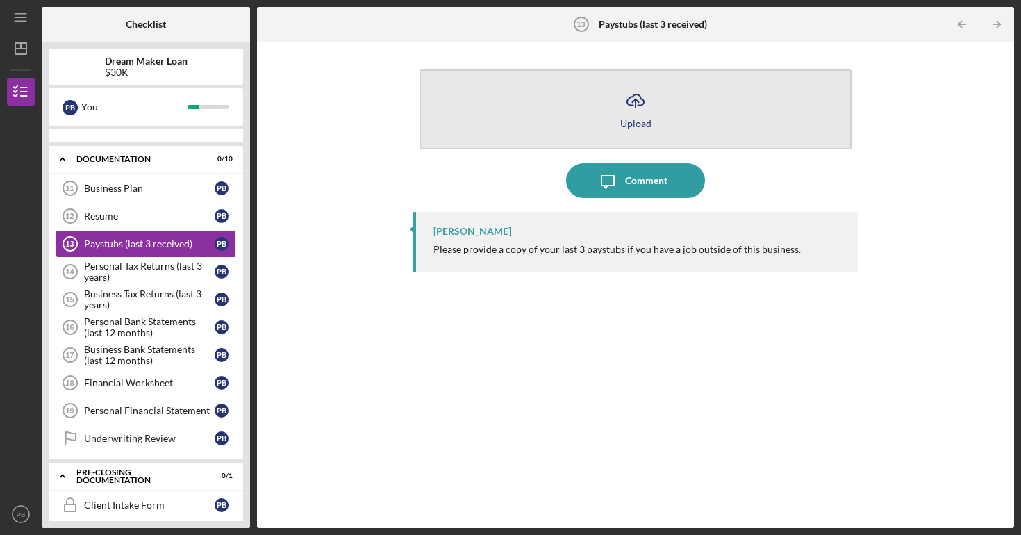
click at [646, 103] on icon "Icon/Upload" at bounding box center [635, 100] width 35 height 35
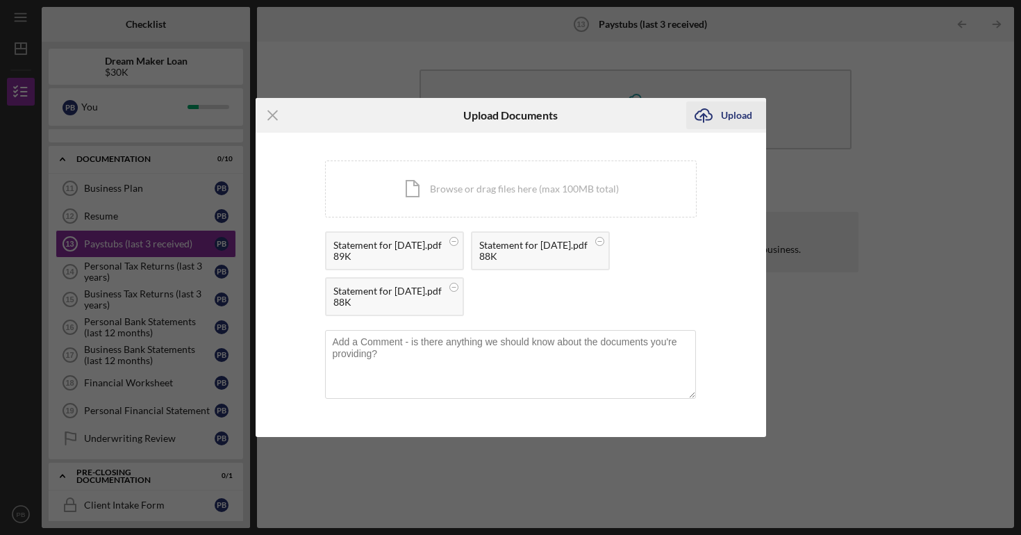
click at [730, 115] on div "Upload" at bounding box center [736, 115] width 31 height 28
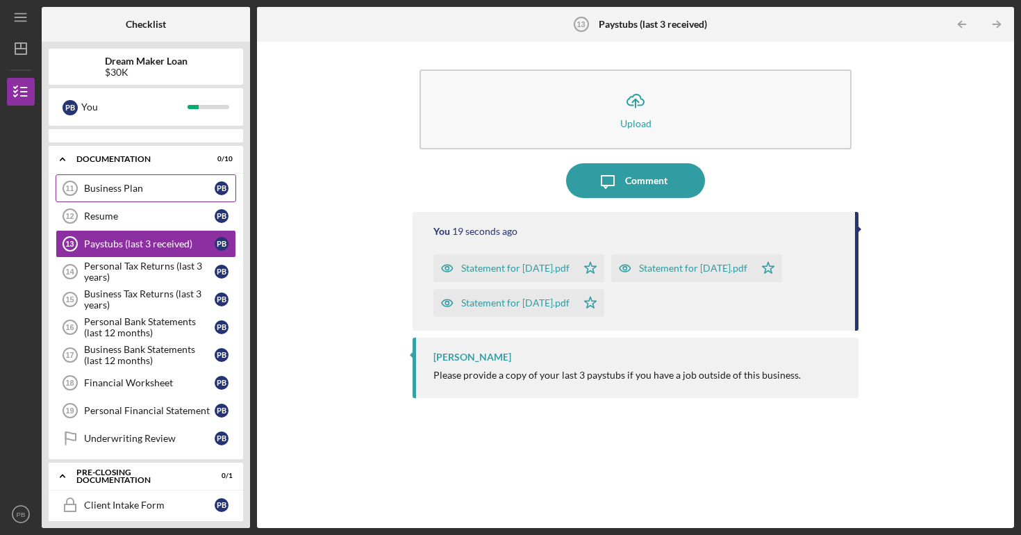
click at [174, 192] on div "Business Plan" at bounding box center [149, 188] width 131 height 11
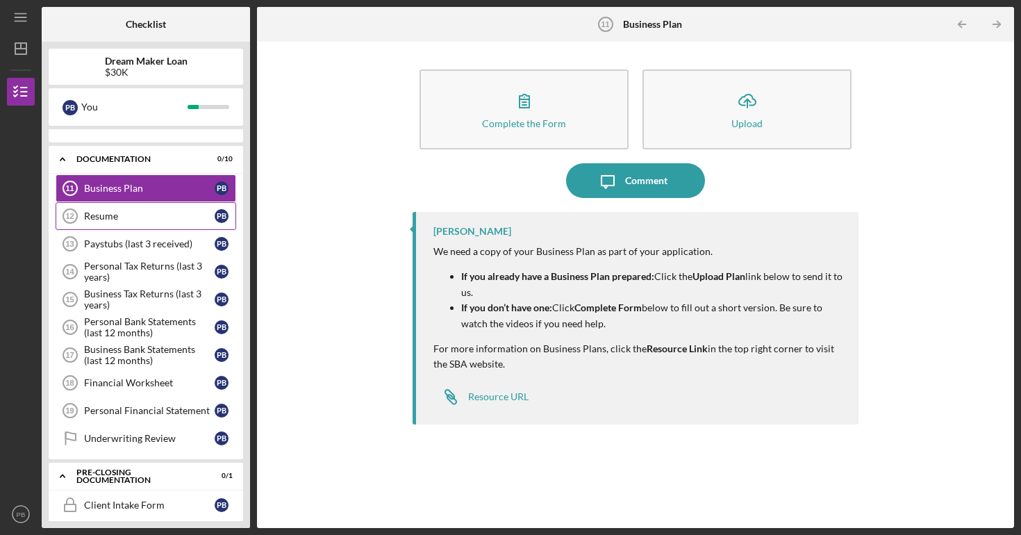
click at [131, 211] on div "Resume" at bounding box center [149, 216] width 131 height 11
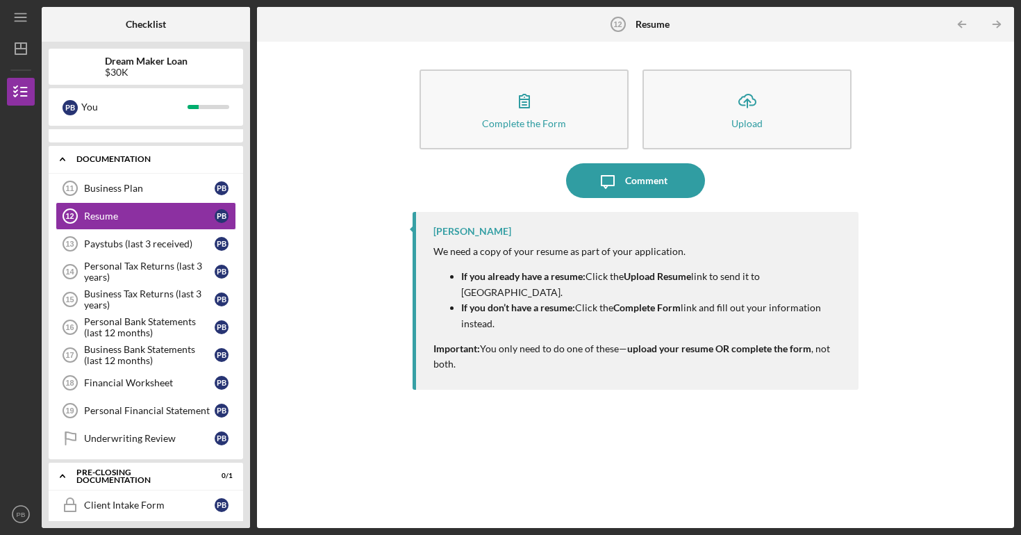
click at [161, 172] on div "Icon/Expander Documentation 0 / 10" at bounding box center [146, 159] width 195 height 28
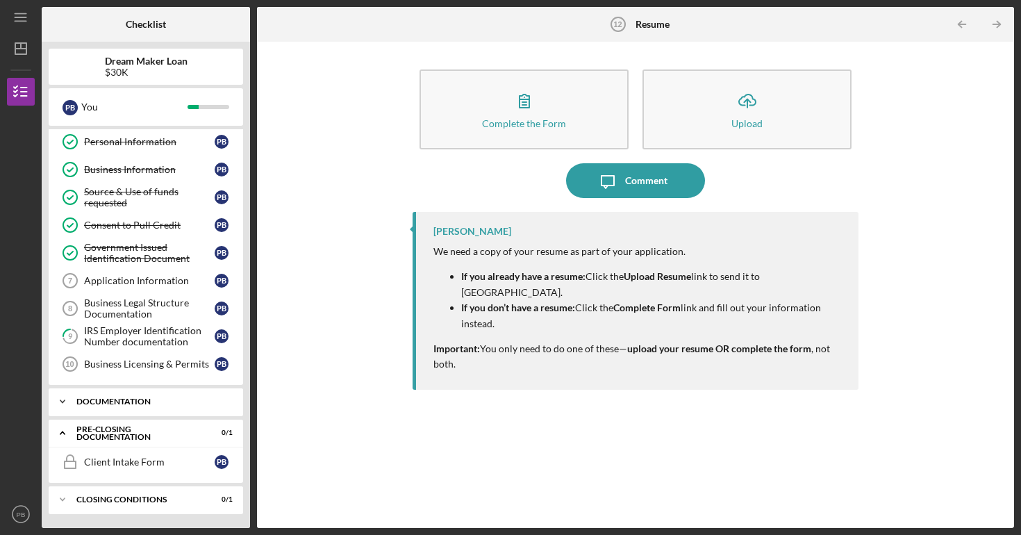
click at [143, 393] on div "Icon/Expander Documentation 0 / 10" at bounding box center [146, 402] width 195 height 28
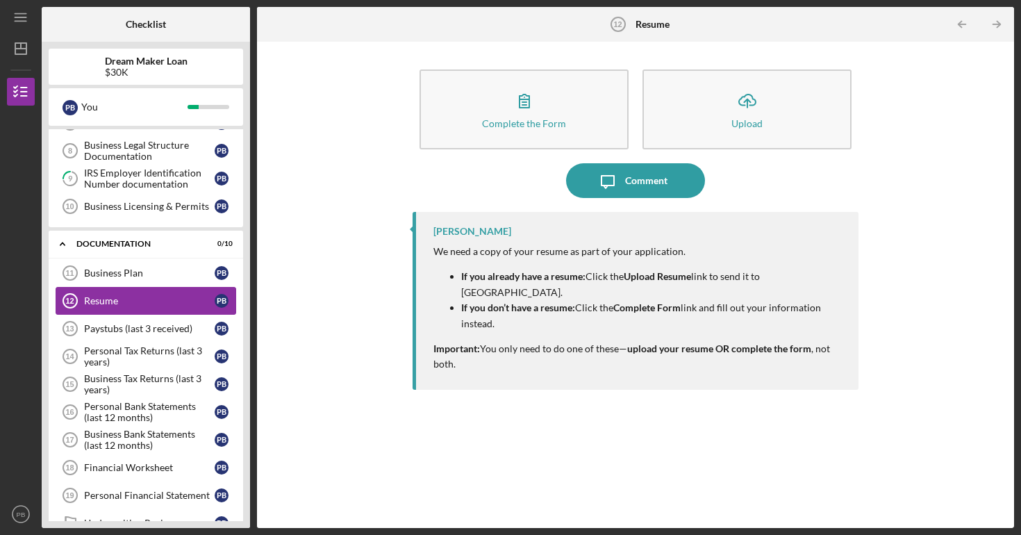
scroll to position [217, 0]
click at [163, 331] on div "Paystubs (last 3 received)" at bounding box center [149, 327] width 131 height 11
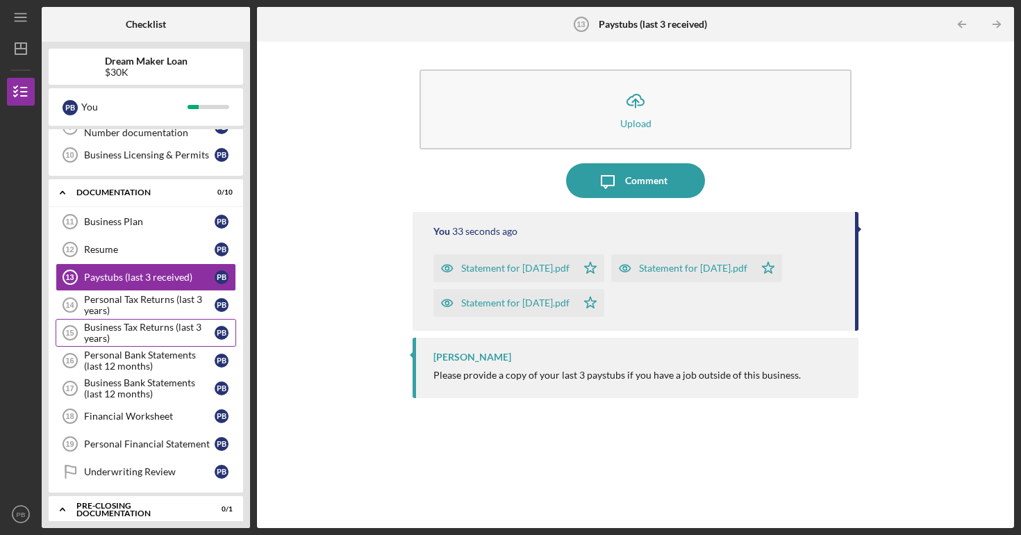
scroll to position [288, 0]
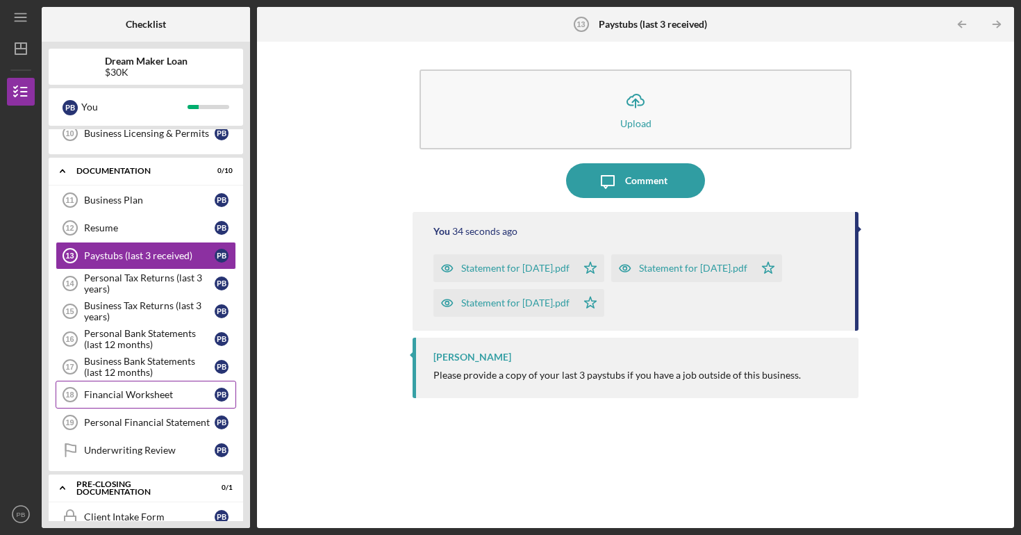
click at [164, 393] on div "Financial Worksheet" at bounding box center [149, 394] width 131 height 11
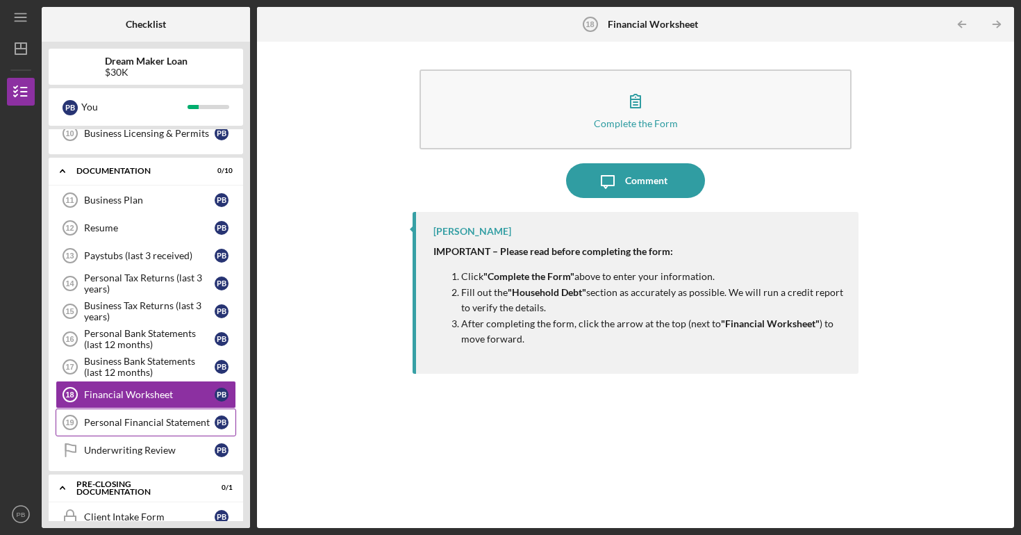
click at [168, 424] on div "Personal Financial Statement" at bounding box center [149, 422] width 131 height 11
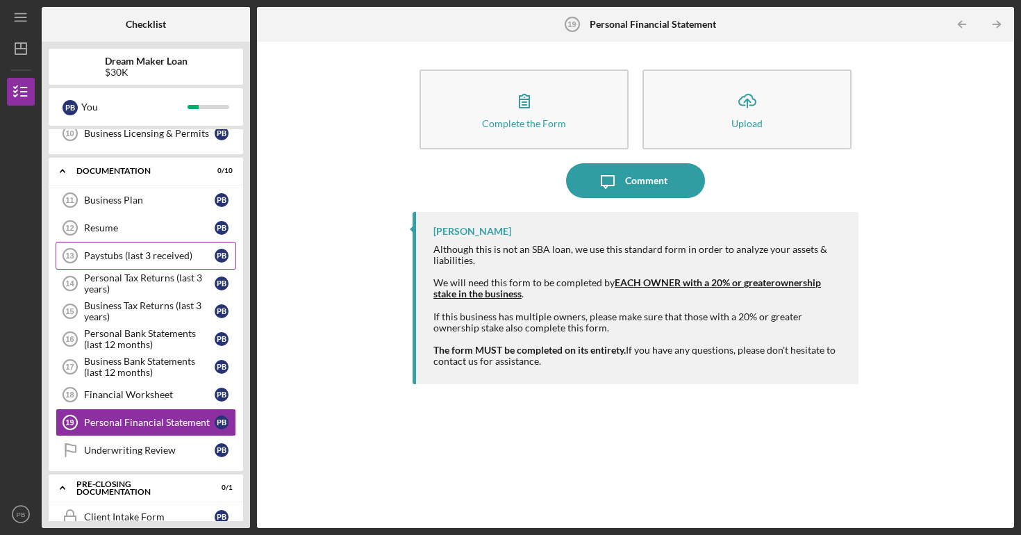
scroll to position [234, 0]
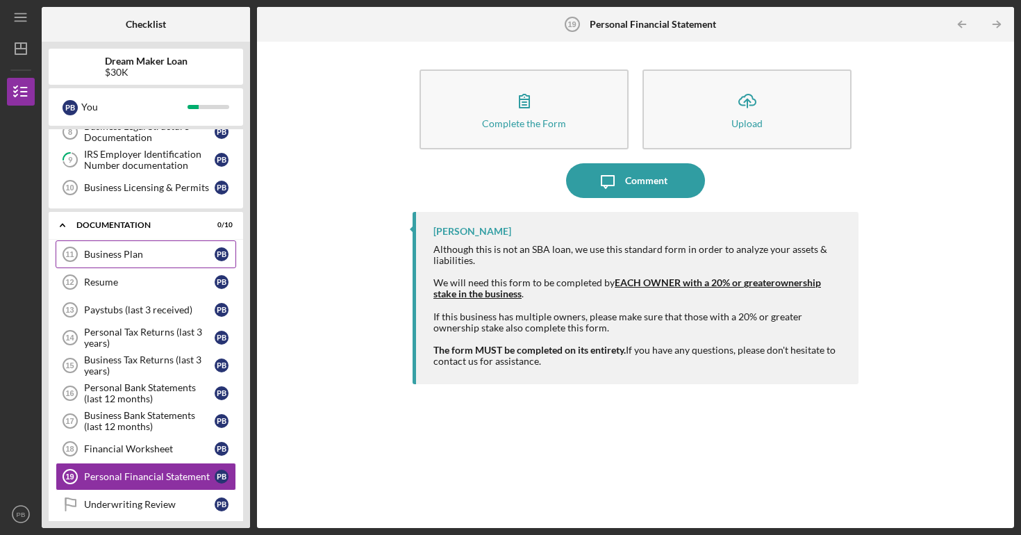
click at [147, 249] on div "Business Plan" at bounding box center [149, 254] width 131 height 11
